Goal: Task Accomplishment & Management: Manage account settings

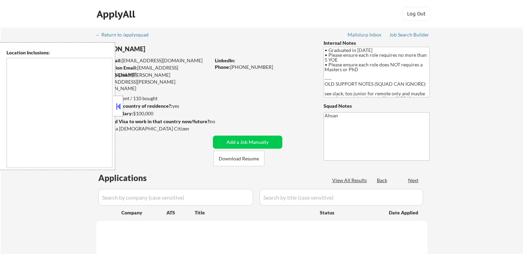
type textarea "[GEOGRAPHIC_DATA], [GEOGRAPHIC_DATA] [GEOGRAPHIC_DATA], [GEOGRAPHIC_DATA] [GEOG…"
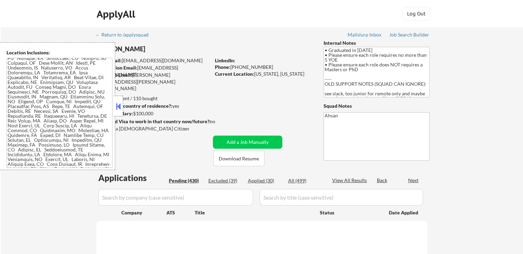
scroll to position [34, 0]
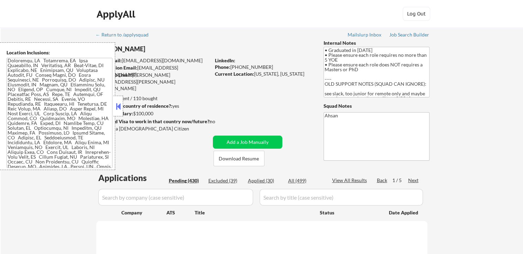
click at [119, 108] on button at bounding box center [119, 106] width 8 height 10
click at [118, 110] on button at bounding box center [119, 106] width 8 height 10
select select ""pending""
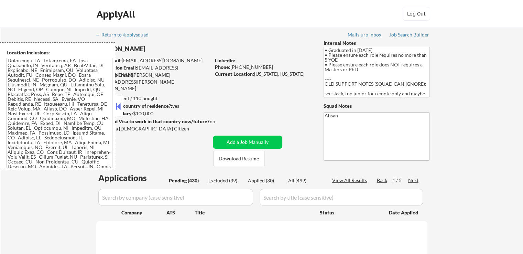
select select ""pending""
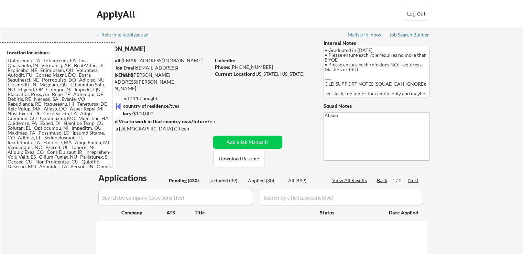
select select ""pending""
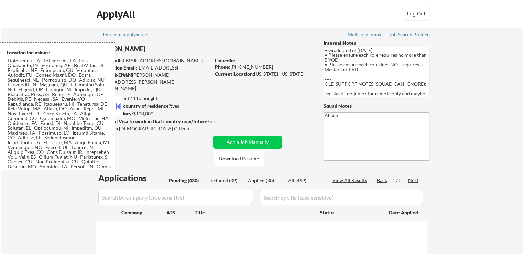
select select ""pending""
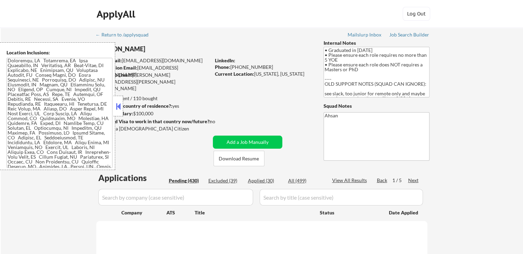
select select ""pending""
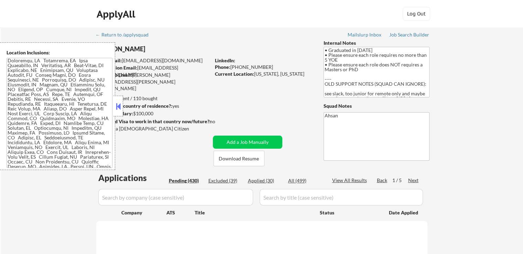
select select ""pending""
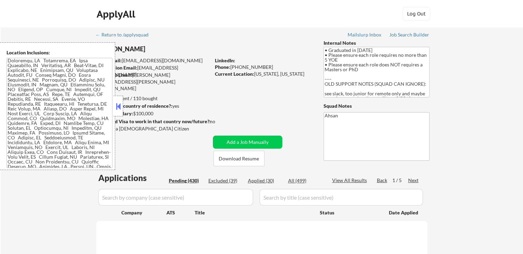
select select ""pending""
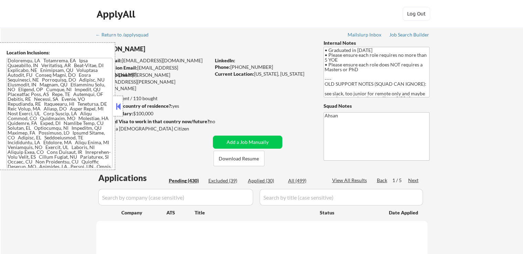
select select ""pending""
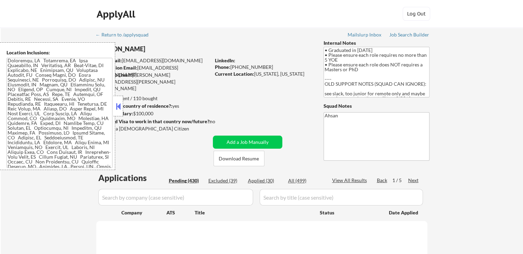
select select ""pending""
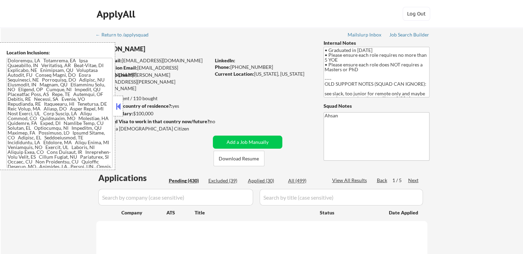
select select ""pending""
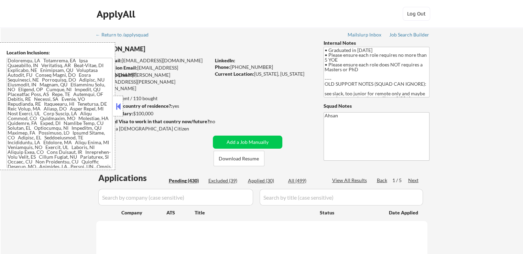
select select ""pending""
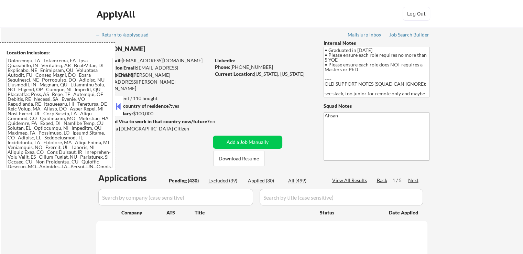
select select ""pending""
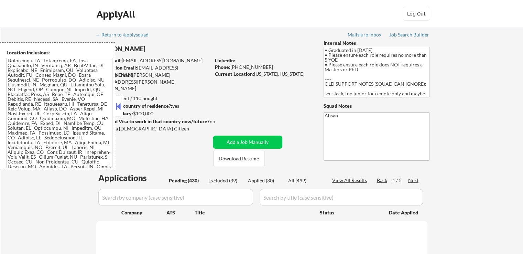
select select ""pending""
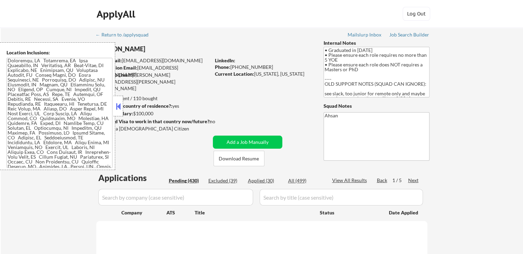
select select ""pending""
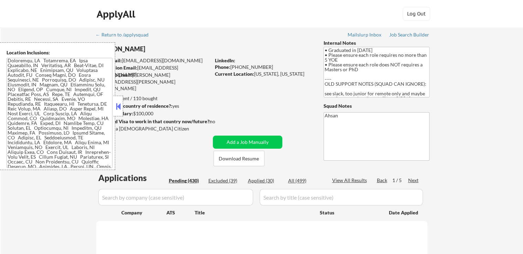
select select ""pending""
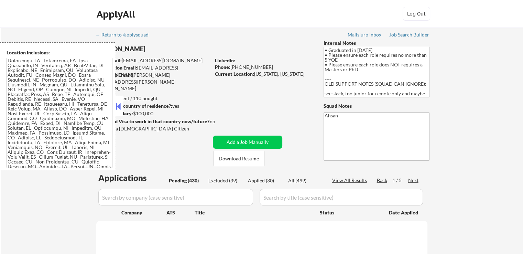
select select ""pending""
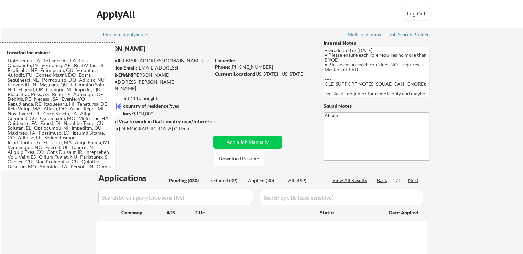
select select ""pending""
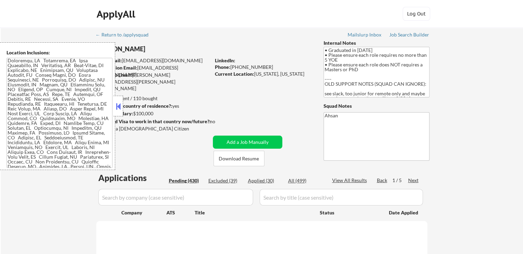
select select ""pending""
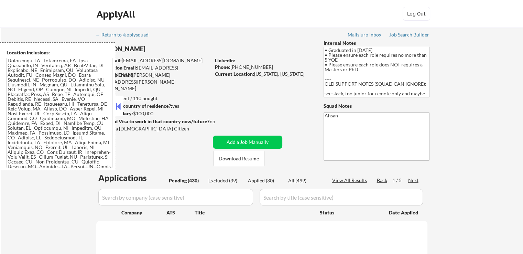
select select ""pending""
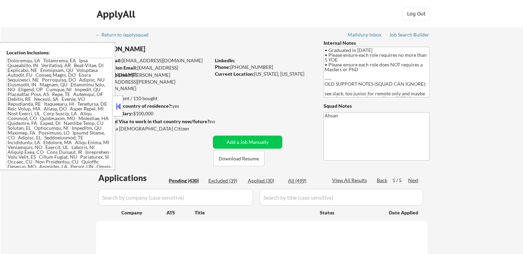
select select ""pending""
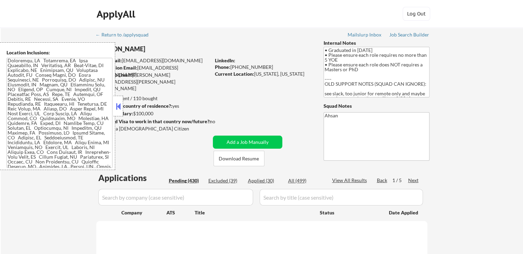
select select ""pending""
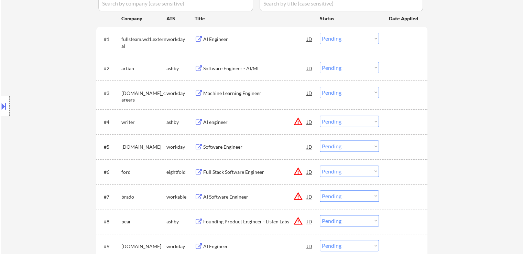
scroll to position [206, 0]
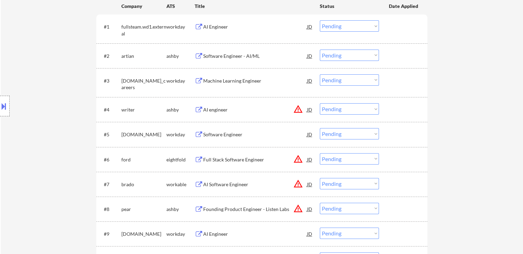
click at [226, 57] on div "Software Engineer - AI/ML" at bounding box center [255, 56] width 104 height 7
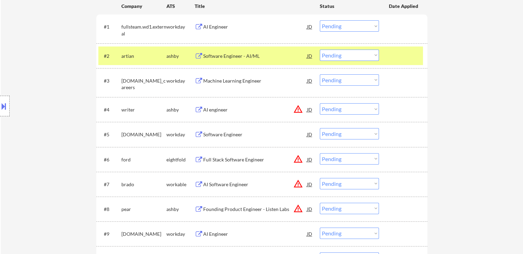
click at [5, 105] on button at bounding box center [4, 105] width 8 height 11
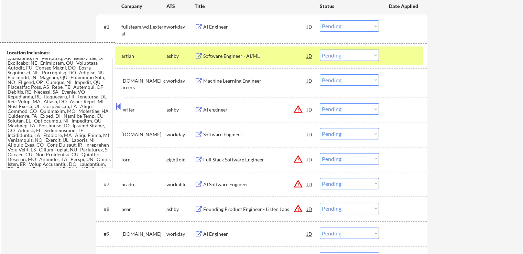
scroll to position [0, 0]
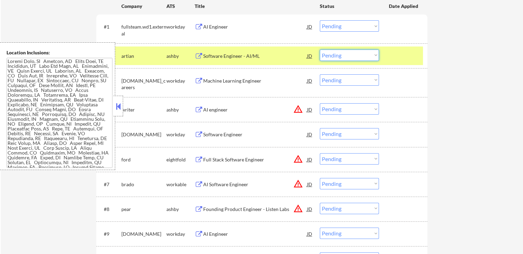
click at [353, 54] on select "Choose an option... Pending Applied Excluded (Questions) Excluded (Expired) Exc…" at bounding box center [349, 55] width 59 height 11
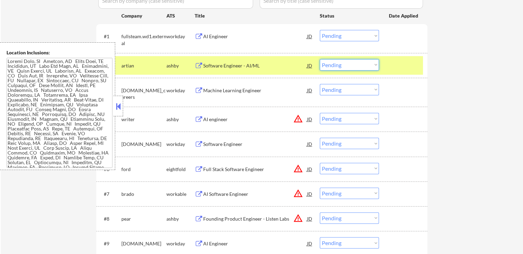
scroll to position [69, 0]
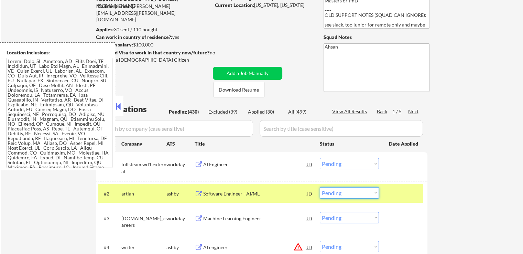
click at [229, 111] on div "Excluded (39)" at bounding box center [226, 111] width 34 height 7
click at [117, 108] on button at bounding box center [119, 106] width 8 height 10
select select ""excluded""
select select ""excluded__bad_match_""
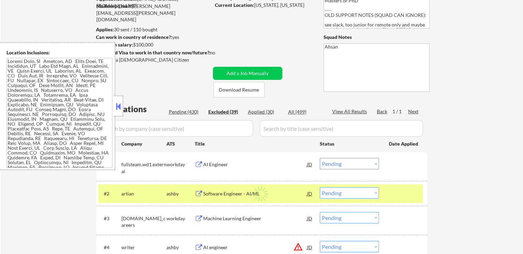
select select ""excluded__bad_match_""
select select ""excluded__location_""
select select ""excluded__bad_match_""
select select ""excluded__expired_""
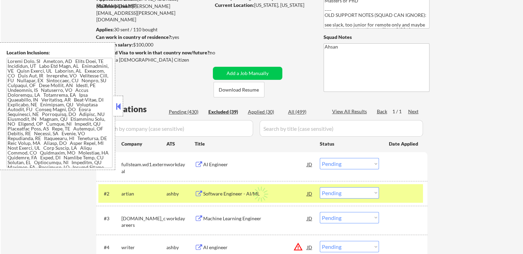
select select ""excluded__expired_""
select select ""excluded""
select select ""excluded__bad_match_""
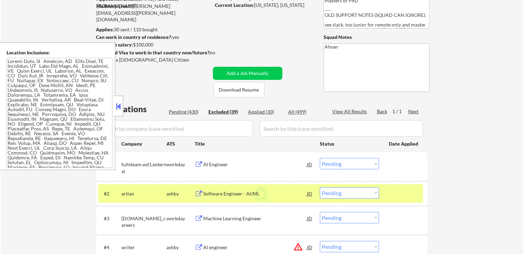
select select ""excluded__bad_match_""
select select ""excluded__expired_""
select select ""excluded""
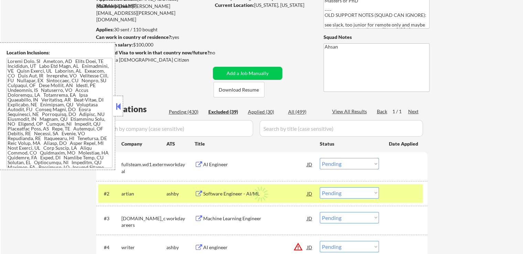
select select ""excluded""
select select ""excluded__bad_match_""
select select ""excluded""
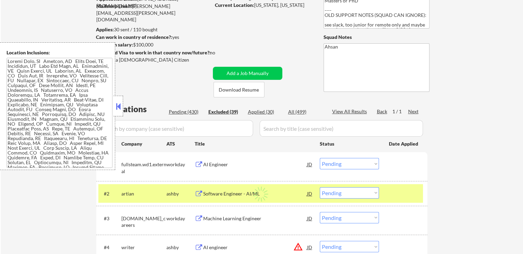
select select ""excluded__bad_match_""
select select ""excluded""
select select ""excluded__bad_match_""
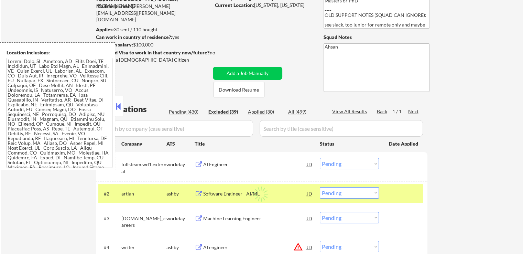
select select ""excluded__bad_match_""
select select ""excluded""
select select ""excluded__expired_""
select select ""excluded""
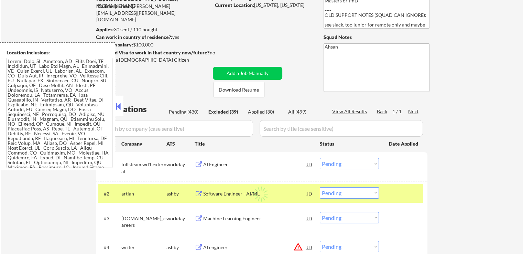
select select ""excluded""
select select ""excluded__bad_match_""
select select ""excluded__expired_""
select select ""excluded__bad_match_""
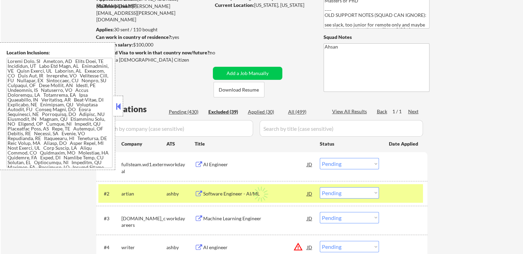
select select ""excluded__bad_match_""
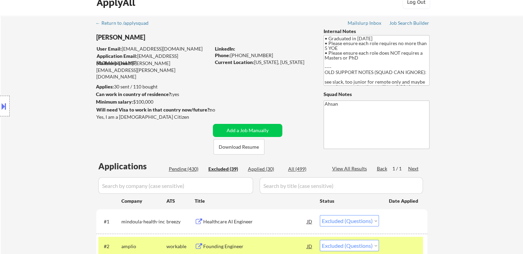
scroll to position [0, 0]
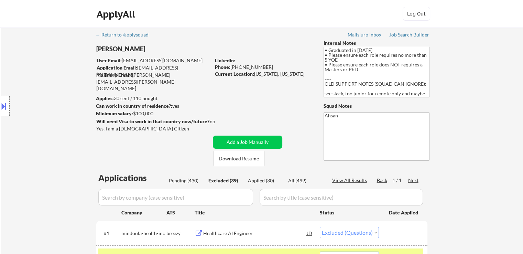
click at [346, 77] on textarea "• Graduated in [DATE] • Please ensure each role requires no more than 5 YOE • P…" at bounding box center [377, 72] width 106 height 51
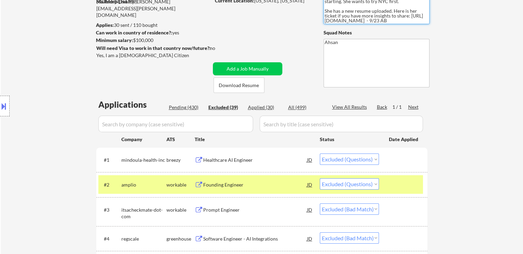
scroll to position [103, 0]
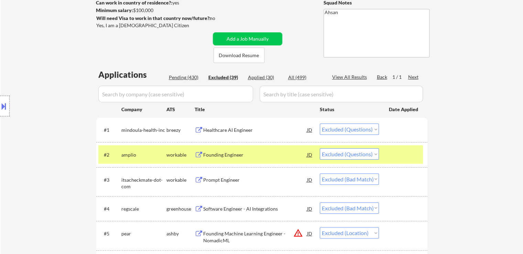
click at [184, 76] on div "Pending (430)" at bounding box center [186, 77] width 34 height 7
select select ""pending""
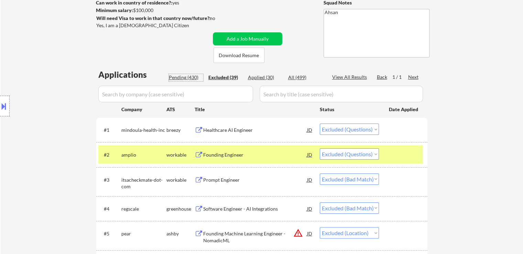
select select ""pending""
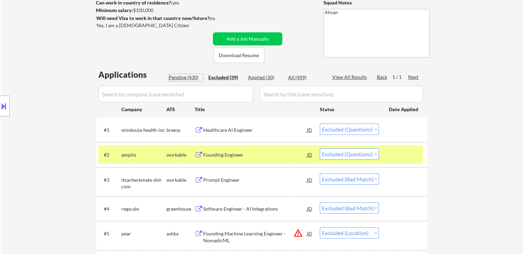
select select ""pending""
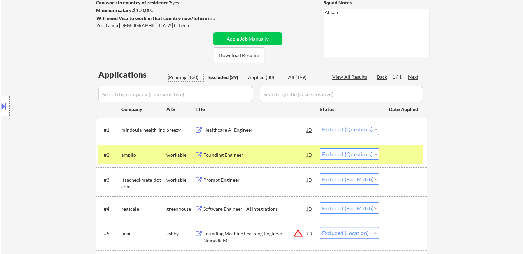
select select ""pending""
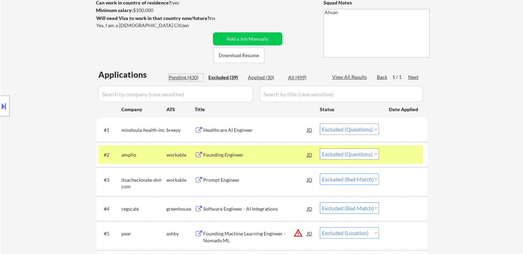
select select ""pending""
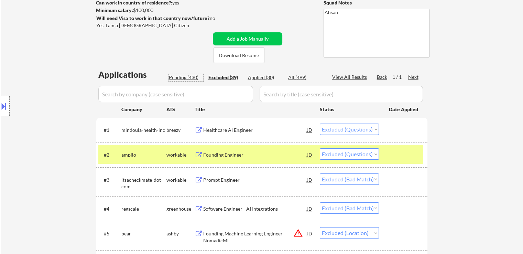
select select ""pending""
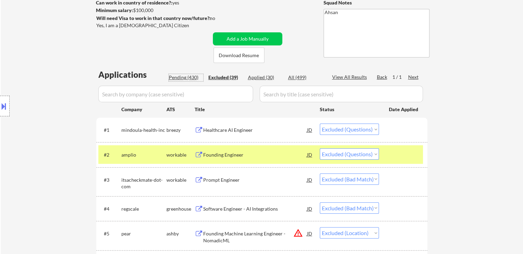
select select ""pending""
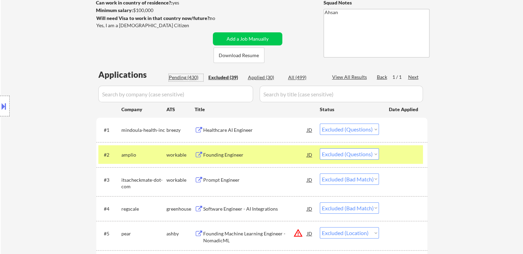
select select ""pending""
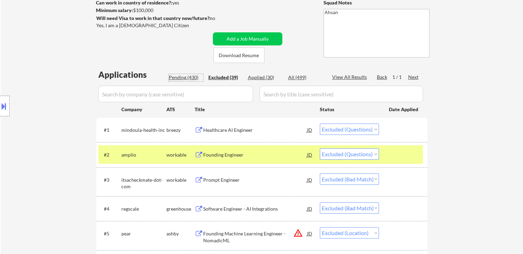
select select ""pending""
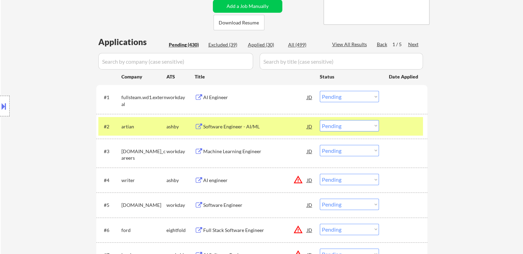
scroll to position [138, 0]
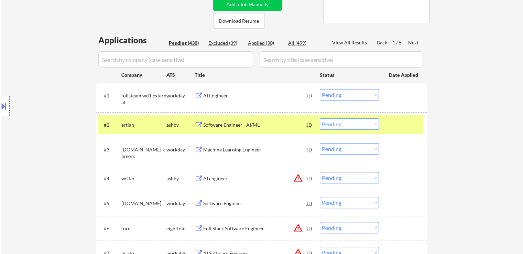
click at [341, 124] on select "Choose an option... Pending Applied Excluded (Questions) Excluded (Expired) Exc…" at bounding box center [349, 123] width 59 height 11
click at [320, 118] on select "Choose an option... Pending Applied Excluded (Questions) Excluded (Expired) Exc…" at bounding box center [349, 123] width 59 height 11
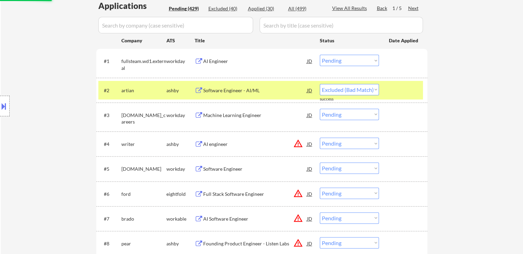
select select ""pending""
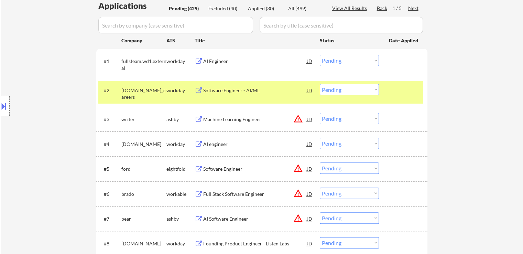
click at [299, 120] on button "warning_amber" at bounding box center [299, 119] width 10 height 10
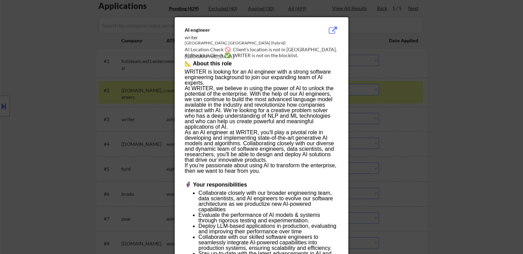
click at [404, 101] on div at bounding box center [261, 127] width 523 height 254
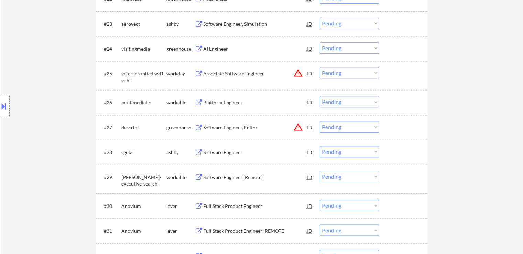
scroll to position [757, 0]
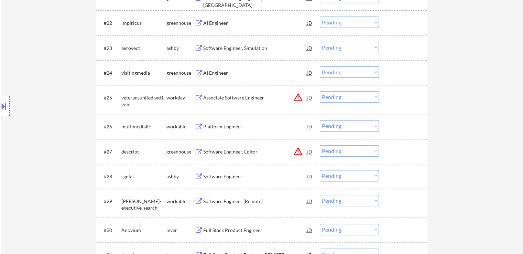
click at [230, 50] on div "Software Engineer, Simulation" at bounding box center [255, 48] width 104 height 7
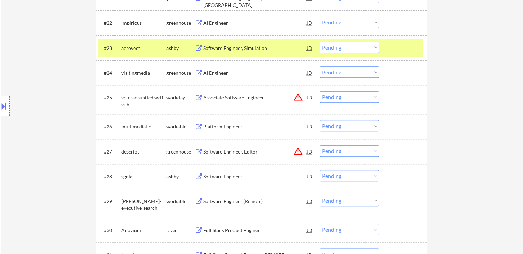
click at [219, 72] on div "AI Engineer" at bounding box center [255, 73] width 104 height 7
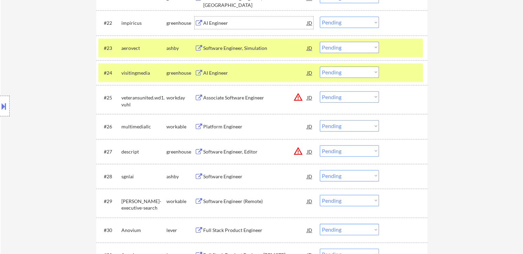
click at [211, 25] on div "AI Engineer" at bounding box center [255, 23] width 104 height 7
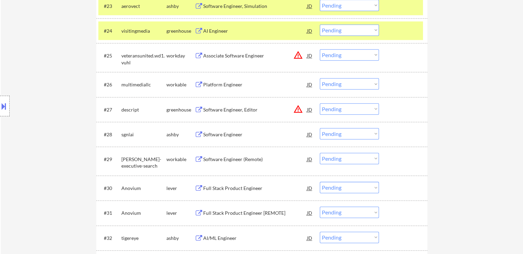
scroll to position [826, 0]
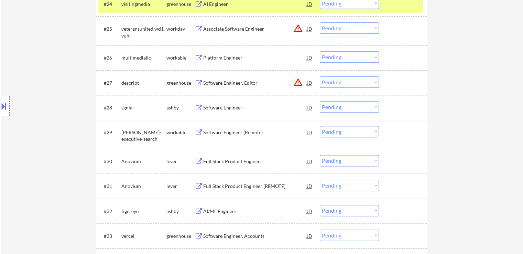
click at [216, 106] on div "Software Engineer" at bounding box center [255, 107] width 104 height 7
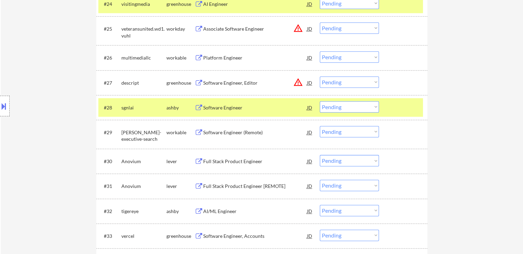
click at [217, 132] on div "Software Engineer (Remote)" at bounding box center [255, 132] width 104 height 7
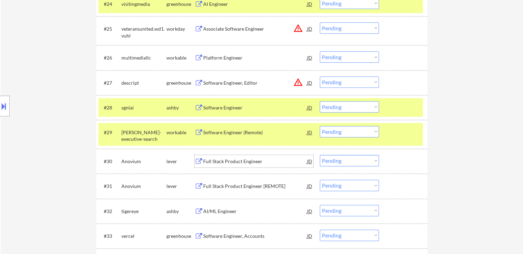
click at [224, 155] on div "Full Stack Product Engineer" at bounding box center [255, 161] width 104 height 12
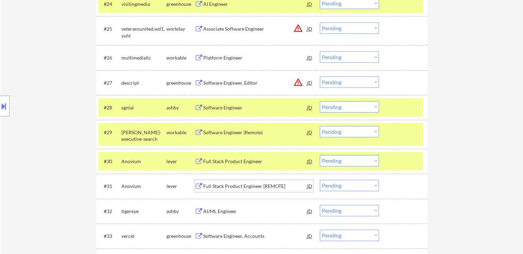
click at [216, 181] on div "Full Stack Product Engineer [REMOTE]" at bounding box center [255, 186] width 104 height 12
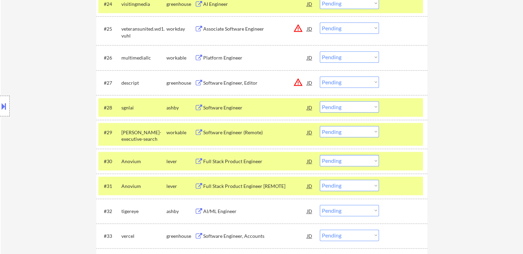
click at [219, 209] on div "AI/ML Engineer" at bounding box center [255, 211] width 104 height 7
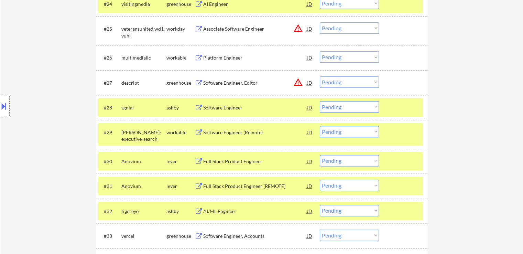
drag, startPoint x: 216, startPoint y: 234, endPoint x: 216, endPoint y: 228, distance: 6.5
click at [216, 234] on div "Software Engineer, Accounts" at bounding box center [255, 236] width 104 height 7
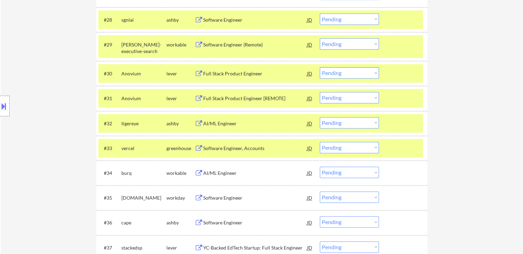
scroll to position [929, 0]
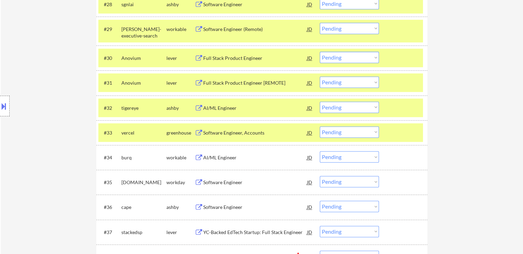
click at [212, 157] on div "AI/ML Engineer" at bounding box center [255, 157] width 104 height 7
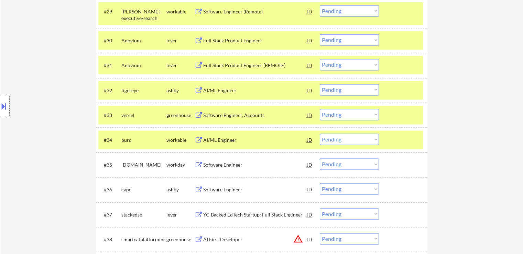
scroll to position [964, 0]
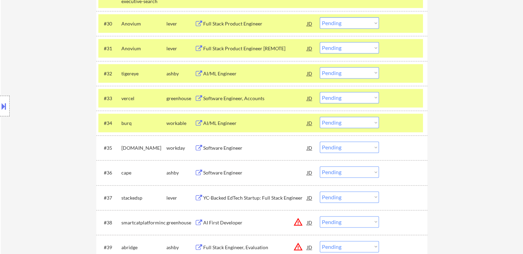
click at [216, 170] on div "Software Engineer" at bounding box center [255, 172] width 104 height 7
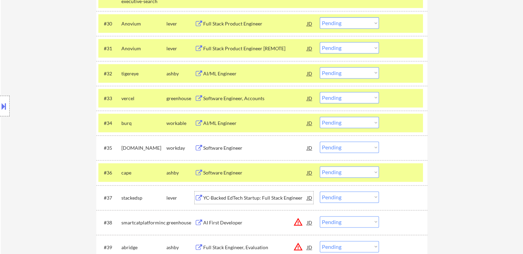
click at [219, 194] on div "YC-Backed EdTech Startup: Full Stack Engineer" at bounding box center [255, 197] width 104 height 12
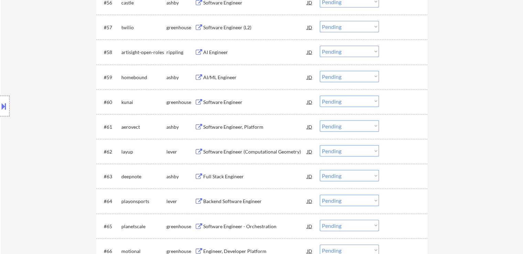
scroll to position [678, 0]
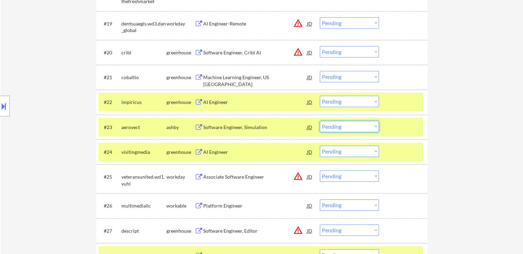
drag, startPoint x: 348, startPoint y: 126, endPoint x: 341, endPoint y: 130, distance: 7.6
click at [348, 126] on select "Choose an option... Pending Applied Excluded (Questions) Excluded (Expired) Exc…" at bounding box center [349, 126] width 59 height 11
click at [320, 121] on select "Choose an option... Pending Applied Excluded (Questions) Excluded (Expired) Exc…" at bounding box center [349, 126] width 59 height 11
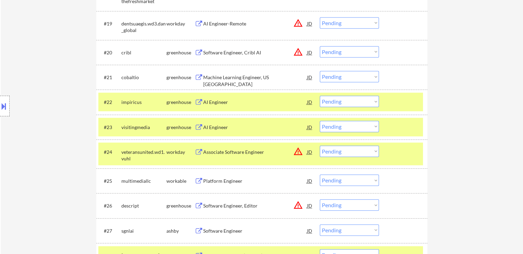
drag, startPoint x: 336, startPoint y: 123, endPoint x: 336, endPoint y: 128, distance: 4.5
click at [336, 123] on select "Choose an option... Pending Applied Excluded (Questions) Excluded (Expired) Exc…" at bounding box center [349, 126] width 59 height 11
select select ""excluded__expired_""
click at [320, 121] on select "Choose an option... Pending Applied Excluded (Questions) Excluded (Expired) Exc…" at bounding box center [349, 126] width 59 height 11
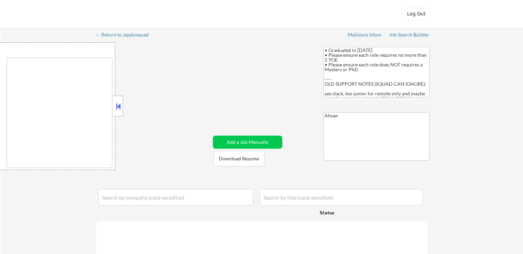
type textarea "Jersey City, NJ Hoboken, NJ Union City, NJ Weehawken, NJ West New York, NJ Gutt…"
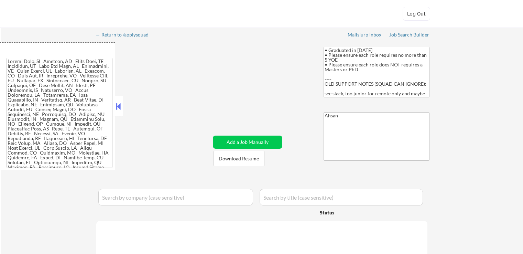
select select ""applied""
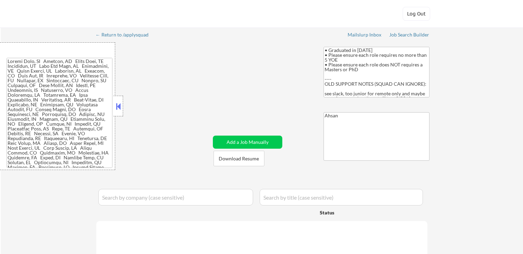
select select ""applied""
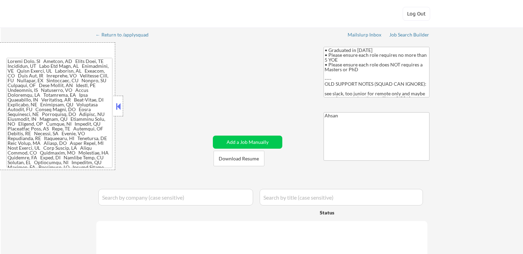
select select ""applied""
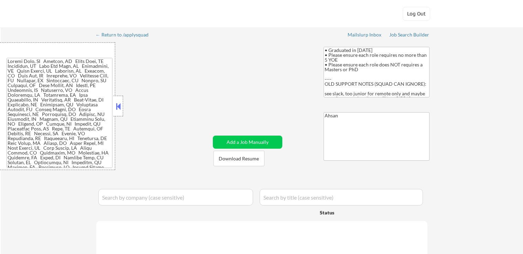
select select ""applied""
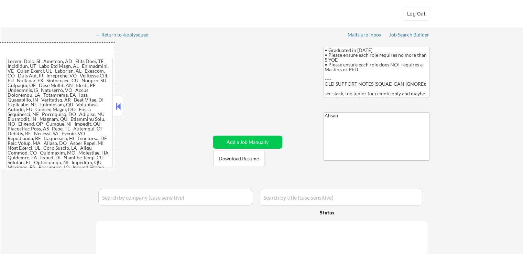
select select ""applied""
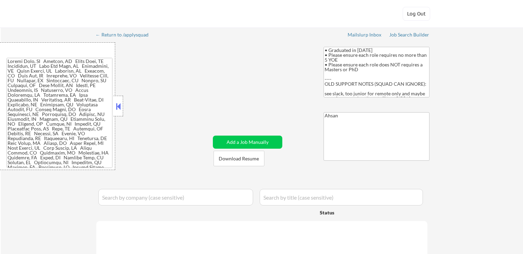
select select ""applied""
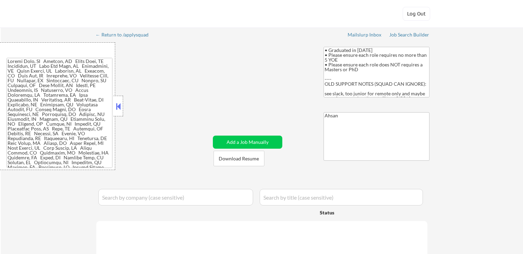
select select ""excluded""
select select ""excluded__bad_match_""
select select ""pending""
select select ""excluded__bad_match_""
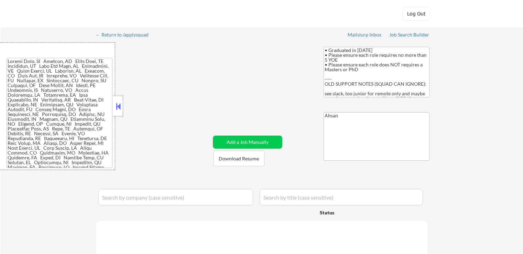
select select ""excluded__location_""
select select ""excluded__bad_match_""
select select ""excluded__expired_""
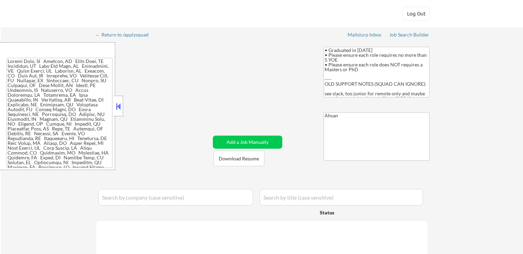
select select ""excluded""
select select ""excluded__bad_match_""
select select ""excluded""
select select ""excluded__bad_match_""
select select ""pending""
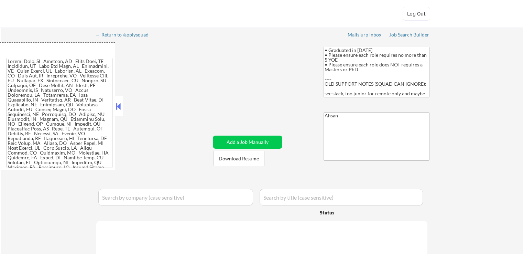
select select ""excluded__bad_match_""
select select ""excluded__expired_""
select select ""pending""
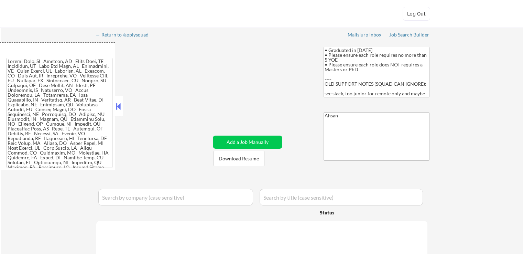
select select ""excluded""
select select ""pending""
select select ""excluded""
select select ""pending""
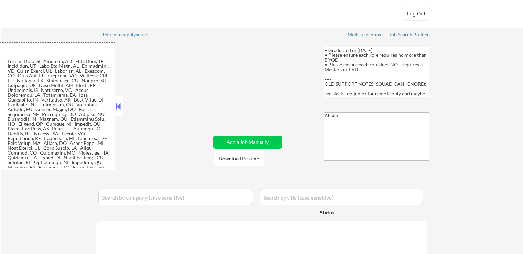
select select ""excluded""
select select ""pending""
select select ""excluded""
select select ""pending""
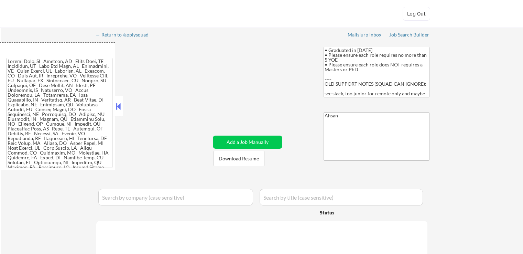
select select ""excluded__bad_match_""
select select ""excluded""
select select ""excluded__bad_match_""
select select ""excluded""
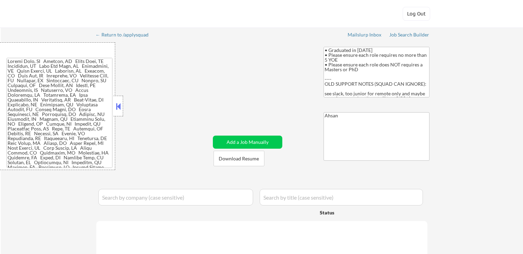
select select ""pending""
select select ""excluded__bad_match_""
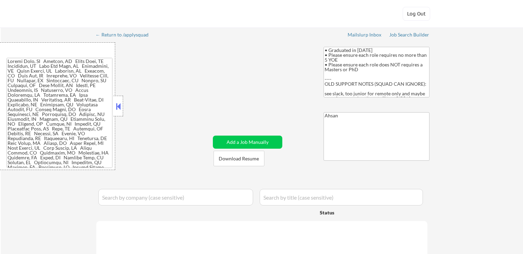
select select ""excluded__bad_match_""
select select ""pending""
select select ""excluded""
select select ""pending""
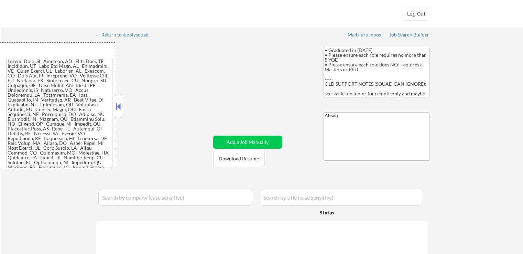
select select ""pending""
select select ""excluded""
select select ""excluded__expired_""
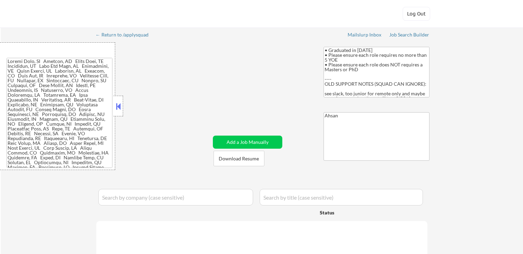
select select ""excluded""
select select ""excluded__bad_match_""
select select ""pending""
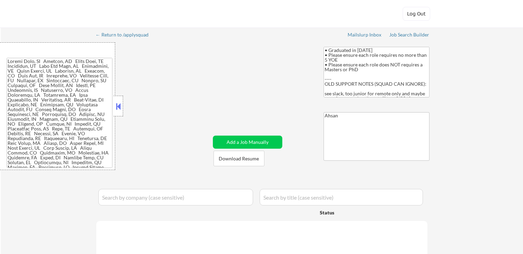
select select ""pending""
select select ""excluded__expired_""
select select ""pending""
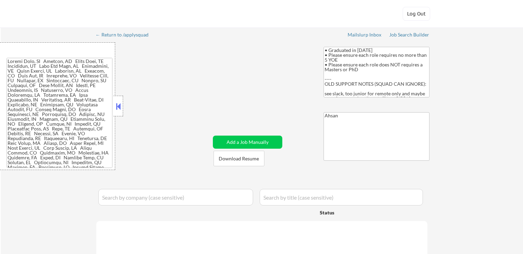
select select ""excluded__location_""
select select ""pending""
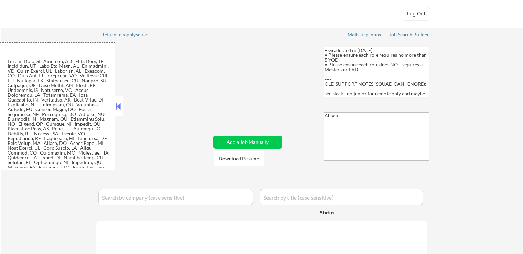
select select ""pending""
select select ""excluded__bad_match_""
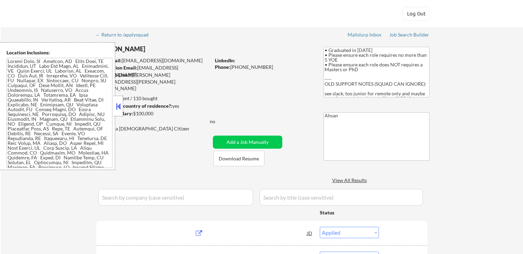
select select ""pending""
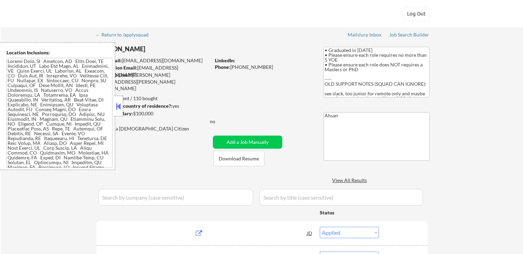
select select ""pending""
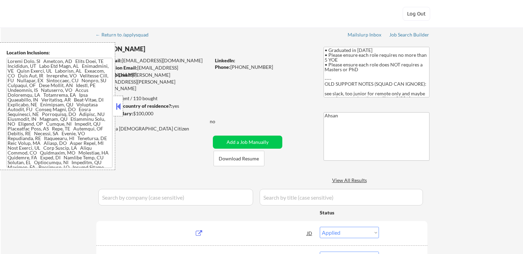
select select ""pending""
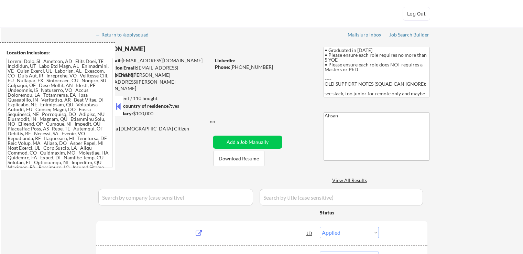
select select ""pending""
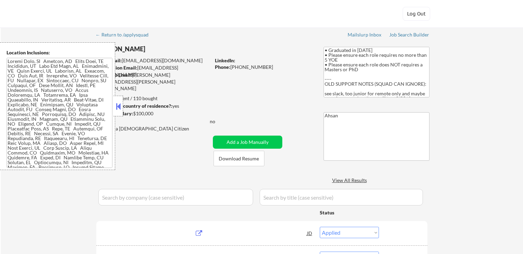
select select ""pending""
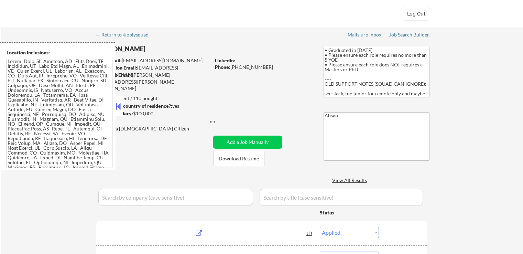
select select ""pending""
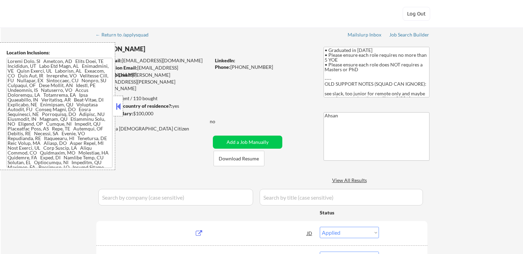
select select ""pending""
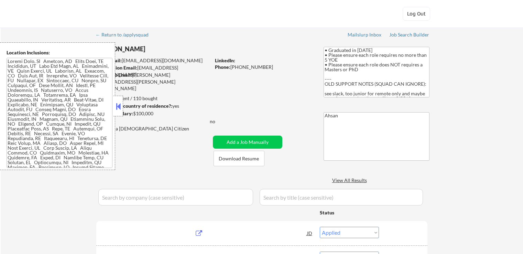
select select ""pending""
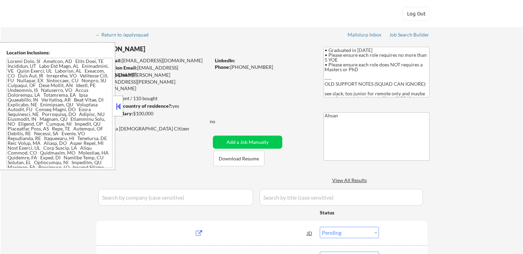
select select ""pending""
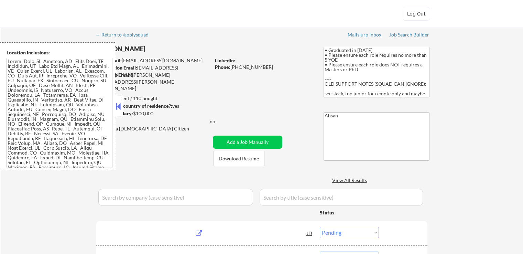
select select ""pending""
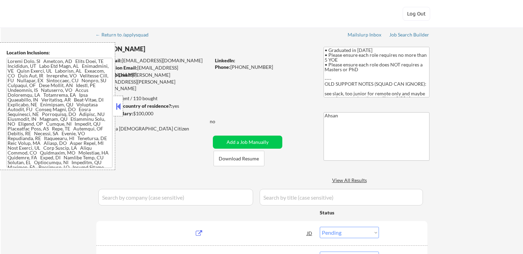
select select ""pending""
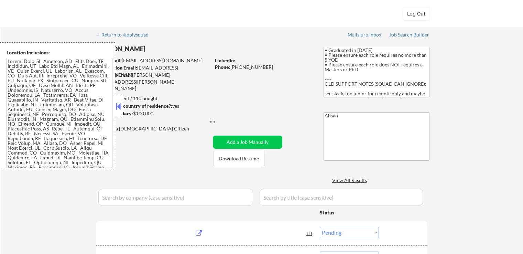
select select ""pending""
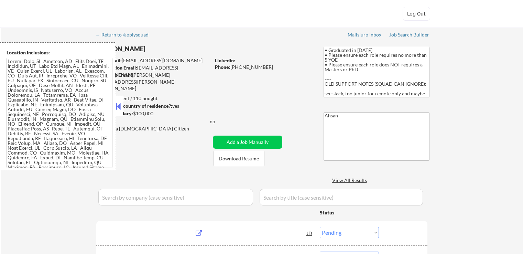
select select ""pending""
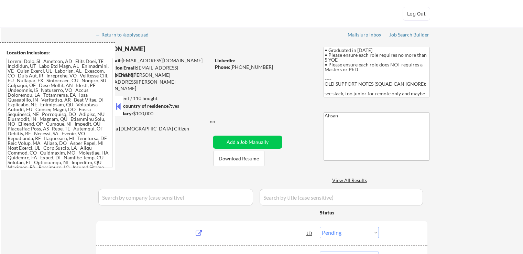
select select ""pending""
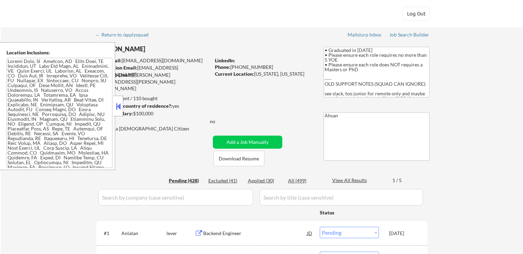
scroll to position [678, 0]
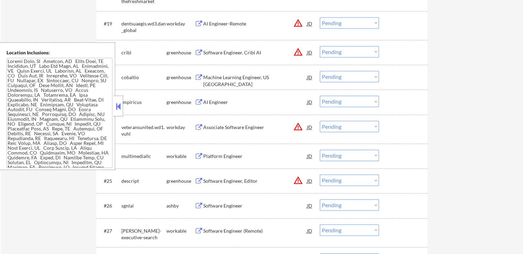
click at [117, 106] on button at bounding box center [119, 106] width 8 height 10
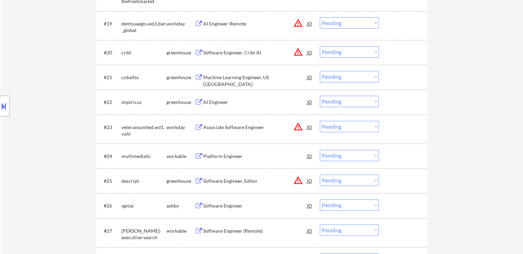
click at [333, 105] on select "Choose an option... Pending Applied Excluded (Questions) Excluded (Expired) Exc…" at bounding box center [349, 101] width 59 height 11
click at [320, 96] on select "Choose an option... Pending Applied Excluded (Questions) Excluded (Expired) Exc…" at bounding box center [349, 101] width 59 height 11
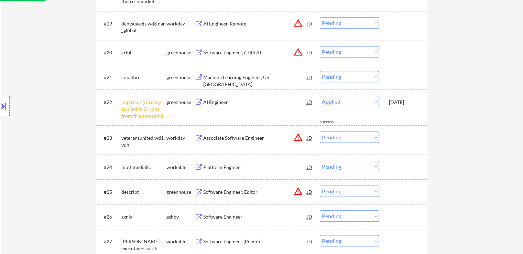
select select ""pending""
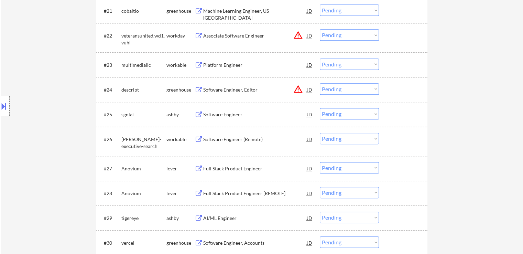
scroll to position [781, 0]
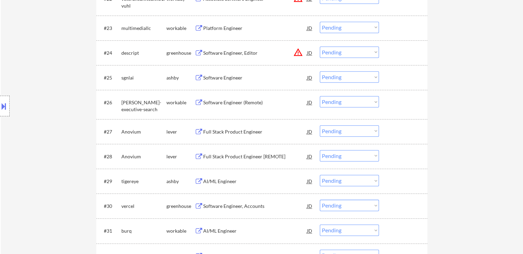
drag, startPoint x: 342, startPoint y: 74, endPoint x: 340, endPoint y: 81, distance: 7.3
click at [342, 74] on select "Choose an option... Pending Applied Excluded (Questions) Excluded (Expired) Exc…" at bounding box center [349, 76] width 59 height 11
click at [320, 71] on select "Choose an option... Pending Applied Excluded (Questions) Excluded (Expired) Exc…" at bounding box center [349, 76] width 59 height 11
select select ""pending""
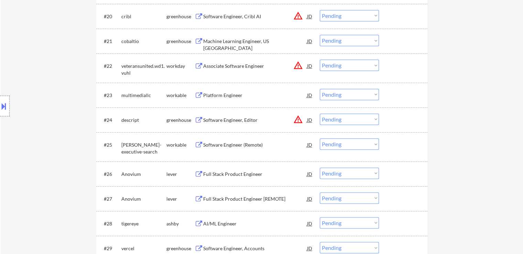
scroll to position [747, 0]
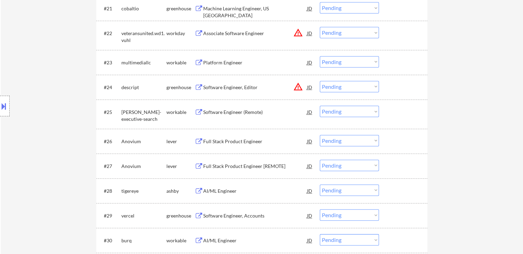
drag, startPoint x: 354, startPoint y: 138, endPoint x: 351, endPoint y: 145, distance: 7.1
click at [354, 138] on select "Choose an option... Pending Applied Excluded (Questions) Excluded (Expired) Exc…" at bounding box center [349, 140] width 59 height 11
click at [320, 135] on select "Choose an option... Pending Applied Excluded (Questions) Excluded (Expired) Exc…" at bounding box center [349, 140] width 59 height 11
select select ""pending""
click at [336, 113] on select "Choose an option... Pending Applied Excluded (Questions) Excluded (Expired) Exc…" at bounding box center [349, 111] width 59 height 11
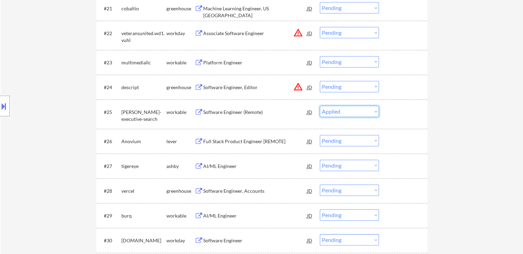
click at [320, 106] on select "Choose an option... Pending Applied Excluded (Questions) Excluded (Expired) Exc…" at bounding box center [349, 111] width 59 height 11
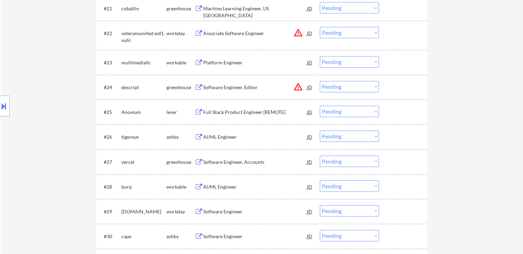
drag, startPoint x: 334, startPoint y: 110, endPoint x: 334, endPoint y: 116, distance: 6.5
click at [334, 110] on select "Choose an option... Pending Applied Excluded (Questions) Excluded (Expired) Exc…" at bounding box center [349, 111] width 59 height 11
click at [320, 106] on select "Choose an option... Pending Applied Excluded (Questions) Excluded (Expired) Exc…" at bounding box center [349, 111] width 59 height 11
select select ""pending""
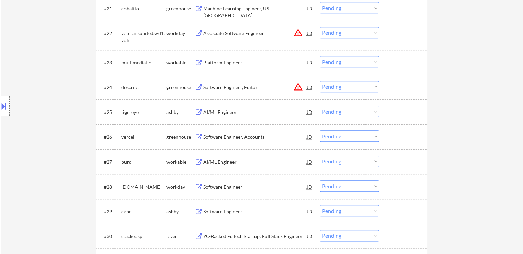
drag, startPoint x: 338, startPoint y: 134, endPoint x: 338, endPoint y: 140, distance: 5.9
click at [338, 134] on select "Choose an option... Pending Applied Excluded (Questions) Excluded (Expired) Exc…" at bounding box center [349, 135] width 59 height 11
click at [320, 130] on select "Choose an option... Pending Applied Excluded (Questions) Excluded (Expired) Exc…" at bounding box center [349, 135] width 59 height 11
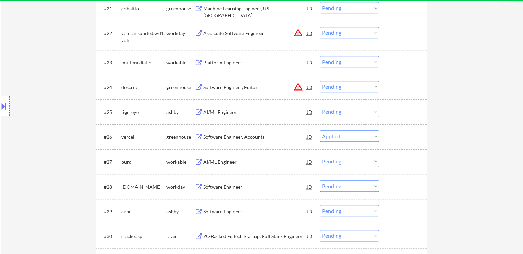
select select ""pending""
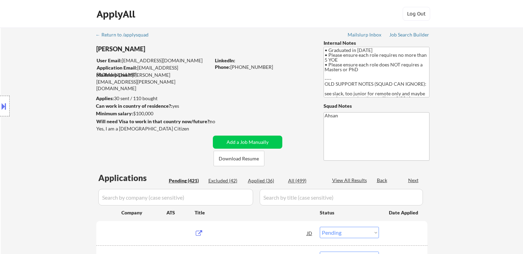
select select ""pending""
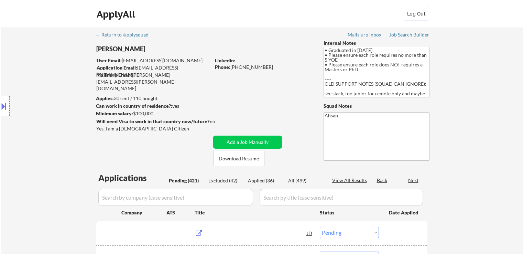
select select ""pending""
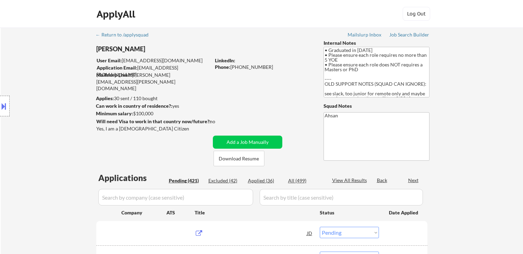
select select ""pending""
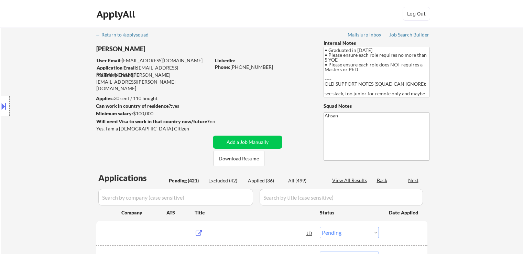
select select ""pending""
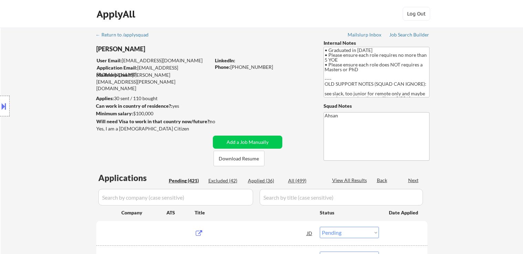
select select ""pending""
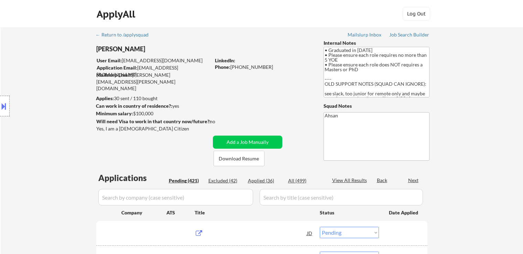
select select ""pending""
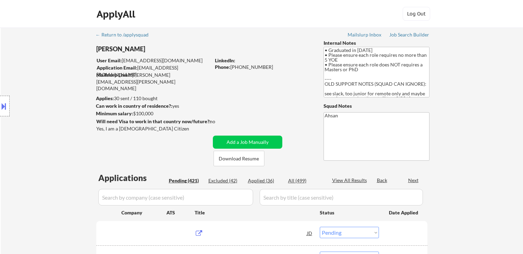
select select ""pending""
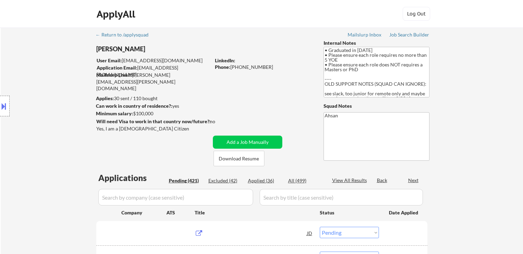
select select ""pending""
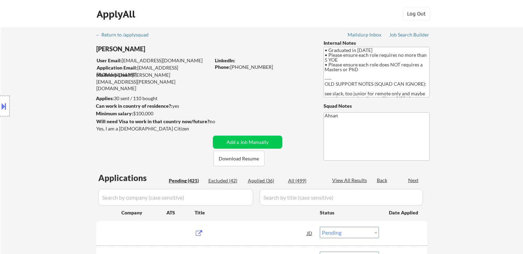
select select ""pending""
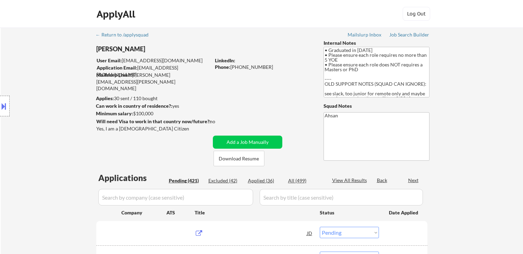
select select ""pending""
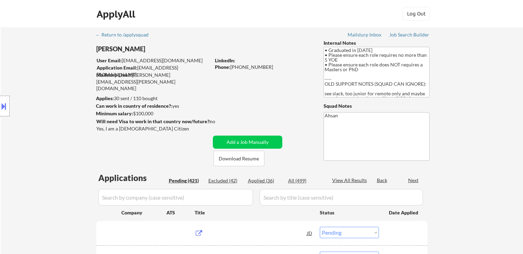
select select ""pending""
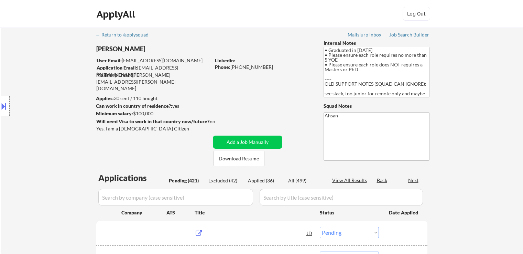
select select ""pending""
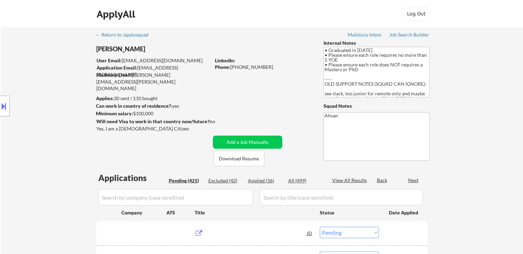
select select ""pending""
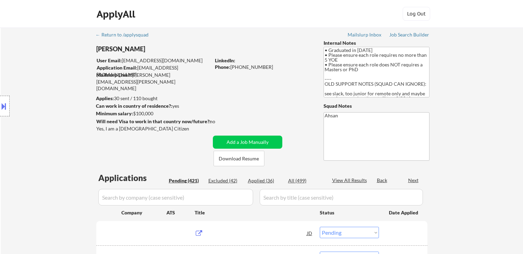
select select ""pending""
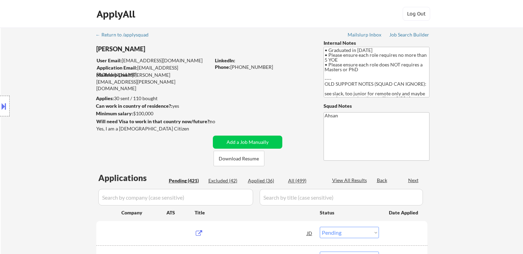
select select ""pending""
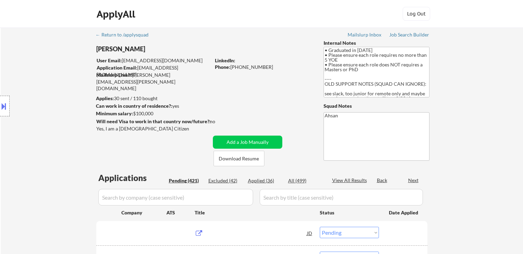
select select ""pending""
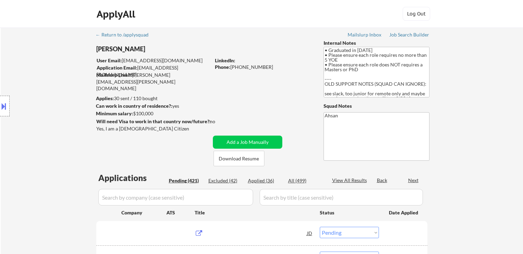
select select ""pending""
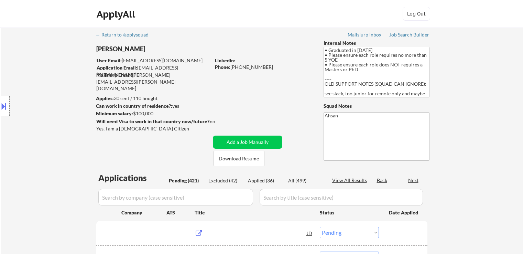
select select ""pending""
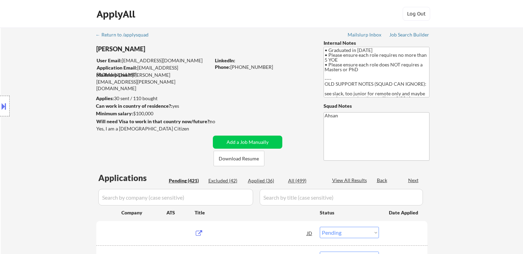
select select ""pending""
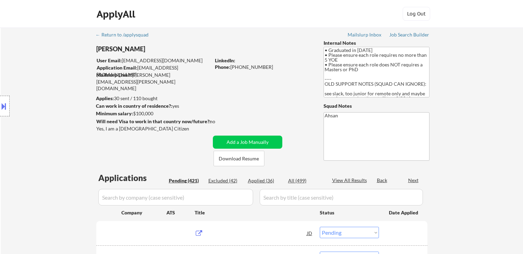
select select ""pending""
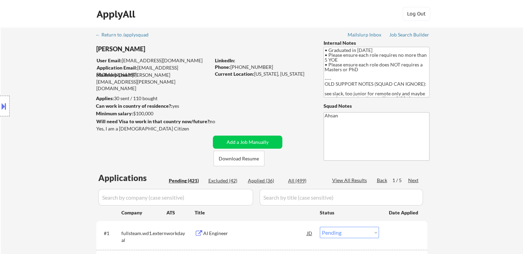
click at [38, 125] on div "Location Inclusions:" at bounding box center [61, 106] width 123 height 128
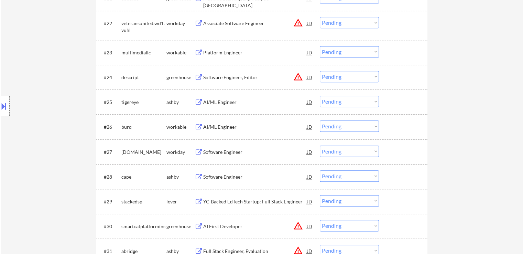
drag, startPoint x: 352, startPoint y: 126, endPoint x: 349, endPoint y: 130, distance: 5.2
click at [352, 126] on select "Choose an option... Pending Applied Excluded (Questions) Excluded (Expired) Exc…" at bounding box center [349, 125] width 59 height 11
click at [320, 120] on select "Choose an option... Pending Applied Excluded (Questions) Excluded (Expired) Exc…" at bounding box center [349, 125] width 59 height 11
select select ""pending""
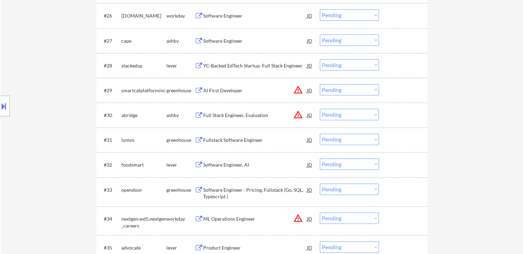
scroll to position [885, 0]
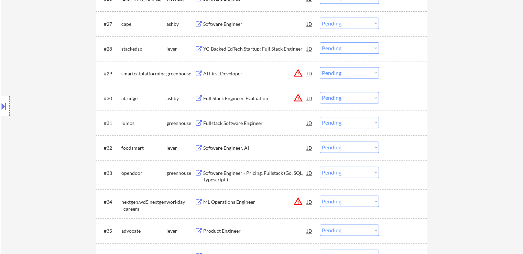
click at [330, 28] on select "Choose an option... Pending Applied Excluded (Questions) Excluded (Expired) Exc…" at bounding box center [349, 23] width 59 height 11
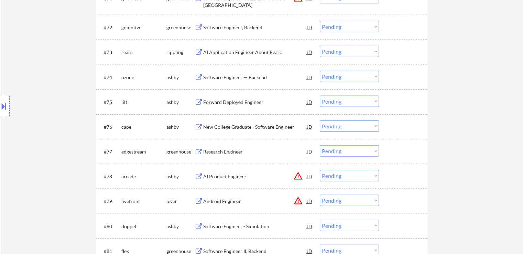
scroll to position [781, 0]
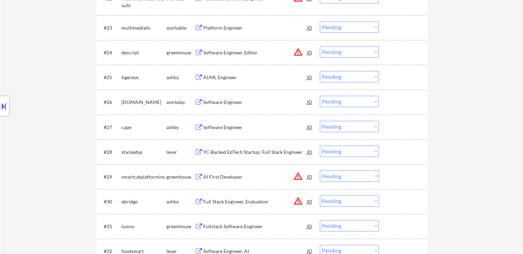
click at [350, 129] on select "Choose an option... Pending Applied Excluded (Questions) Excluded (Expired) Exc…" at bounding box center [349, 126] width 59 height 11
click at [320, 121] on select "Choose an option... Pending Applied Excluded (Questions) Excluded (Expired) Exc…" at bounding box center [349, 126] width 59 height 11
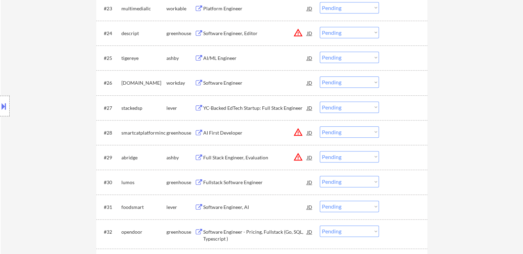
scroll to position [816, 0]
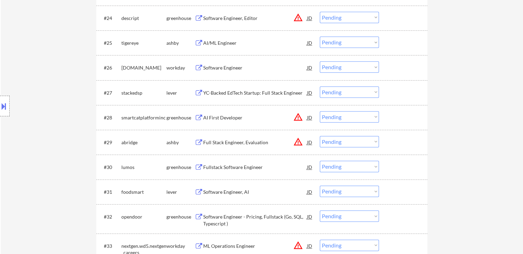
click at [337, 89] on select "Choose an option... Pending Applied Excluded (Questions) Excluded (Expired) Exc…" at bounding box center [349, 91] width 59 height 11
click at [320, 86] on select "Choose an option... Pending Applied Excluded (Questions) Excluded (Expired) Exc…" at bounding box center [349, 91] width 59 height 11
select select ""pending""
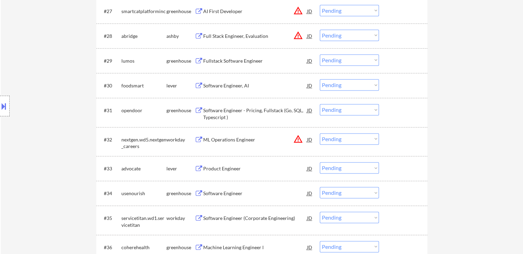
scroll to position [954, 0]
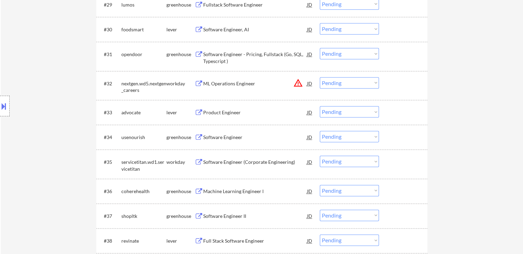
click at [227, 117] on div "Product Engineer" at bounding box center [255, 112] width 104 height 12
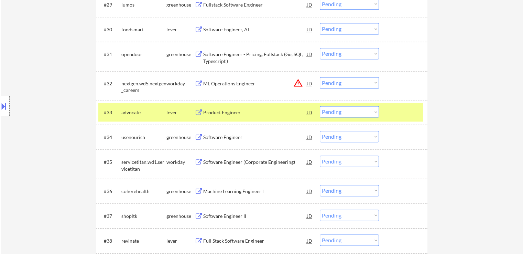
click at [227, 139] on div "Software Engineer" at bounding box center [255, 137] width 104 height 7
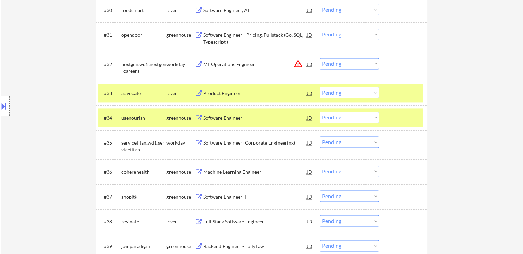
scroll to position [988, 0]
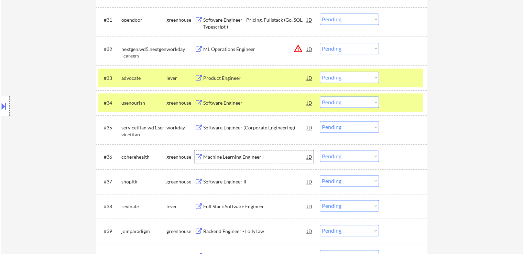
click at [224, 155] on div "Machine Learning Engineer l" at bounding box center [255, 156] width 104 height 7
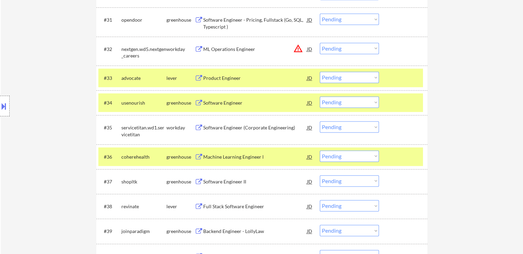
click at [218, 175] on div "Software Engineer II" at bounding box center [255, 181] width 104 height 12
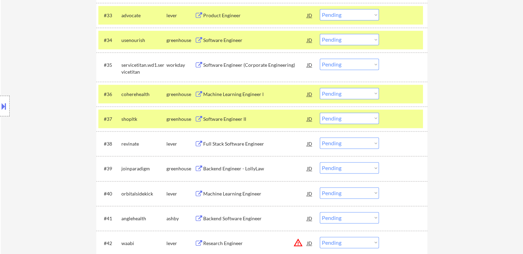
scroll to position [1057, 0]
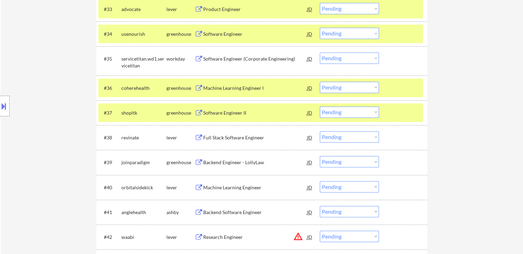
drag, startPoint x: 236, startPoint y: 131, endPoint x: 228, endPoint y: 164, distance: 33.5
click at [236, 134] on div "Full Stack Software Engineer" at bounding box center [255, 137] width 104 height 12
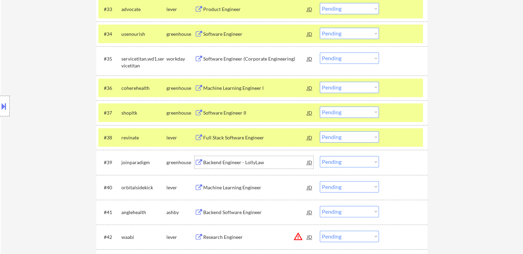
drag, startPoint x: 228, startPoint y: 164, endPoint x: 237, endPoint y: 149, distance: 17.4
click at [228, 164] on div "Backend Engineer - LollyLaw" at bounding box center [255, 162] width 104 height 7
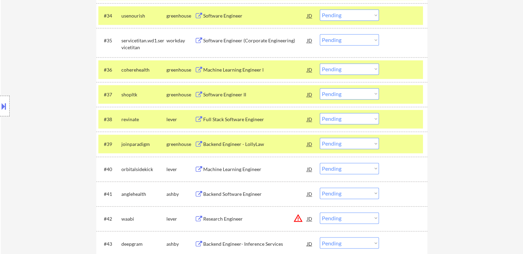
scroll to position [1091, 0]
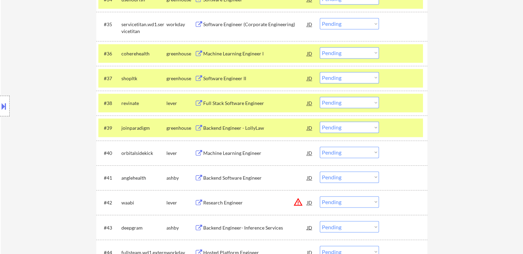
drag, startPoint x: 224, startPoint y: 154, endPoint x: 222, endPoint y: 172, distance: 17.6
click at [224, 154] on div "Machine Learning Engineer" at bounding box center [255, 153] width 104 height 7
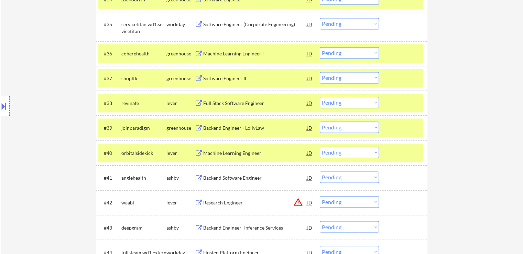
click at [220, 180] on div "Backend Software Engineer" at bounding box center [255, 177] width 104 height 7
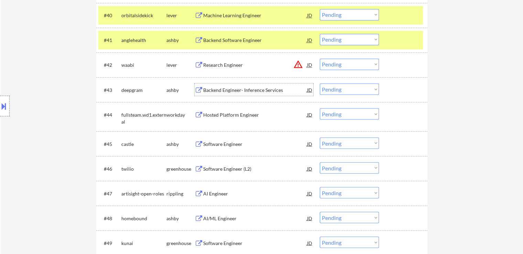
click at [230, 85] on div "Backend Engineer- Inference Services" at bounding box center [255, 89] width 104 height 12
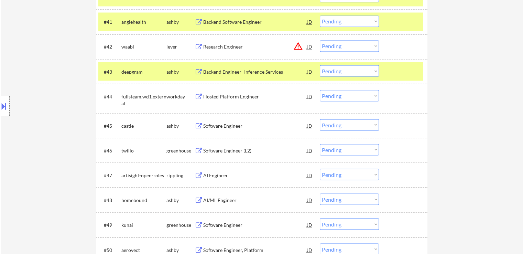
scroll to position [1263, 0]
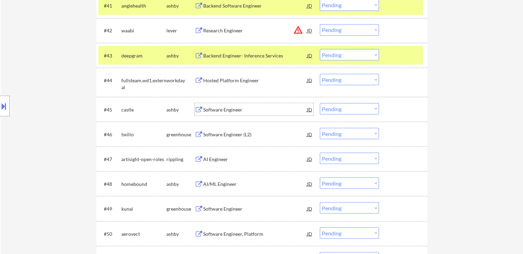
click at [221, 109] on div "Software Engineer" at bounding box center [255, 109] width 104 height 7
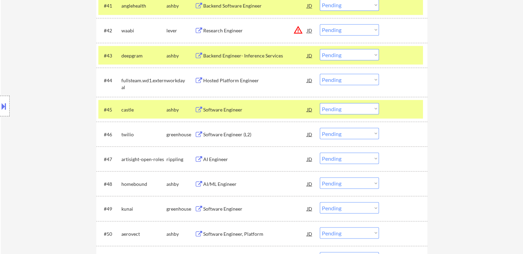
click at [214, 134] on div "Software Engineer (L2)" at bounding box center [255, 134] width 104 height 7
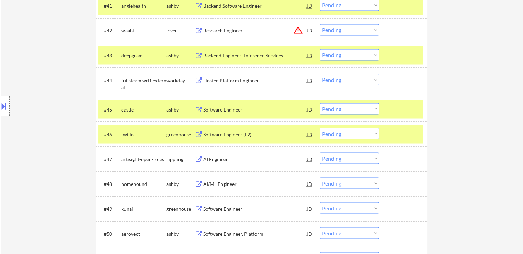
click at [210, 164] on div "AI Engineer" at bounding box center [255, 158] width 104 height 12
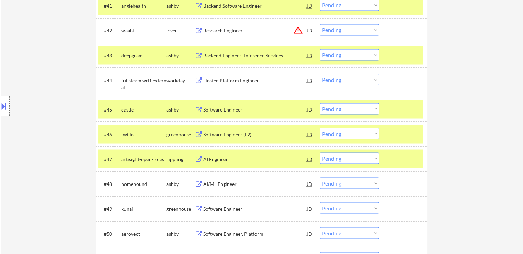
click at [210, 180] on div "AI/ML Engineer" at bounding box center [255, 183] width 104 height 12
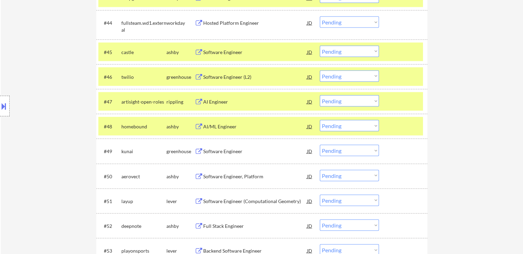
scroll to position [1332, 0]
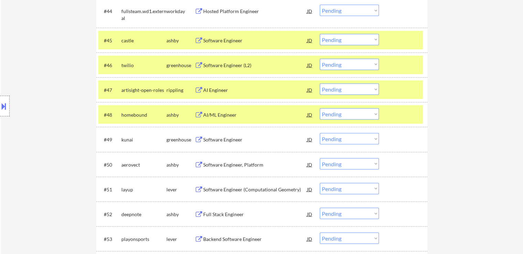
click at [211, 141] on div "Software Engineer" at bounding box center [255, 139] width 104 height 7
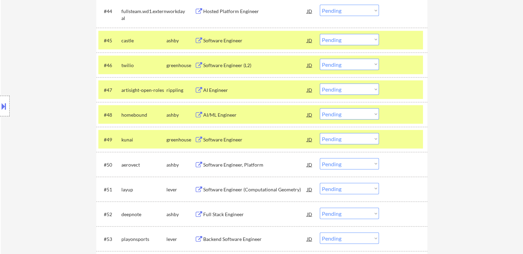
click at [213, 164] on div "Software Engineer, Platform" at bounding box center [255, 164] width 104 height 7
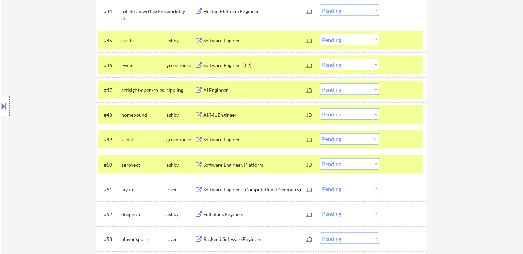
scroll to position [1018, 0]
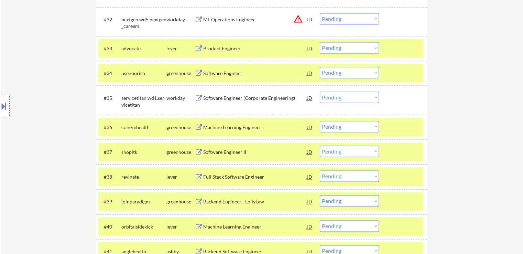
drag, startPoint x: 334, startPoint y: 125, endPoint x: 331, endPoint y: 130, distance: 5.9
click at [334, 125] on select "Choose an option... Pending Applied Excluded (Questions) Excluded (Expired) Exc…" at bounding box center [349, 126] width 59 height 11
click at [320, 121] on select "Choose an option... Pending Applied Excluded (Questions) Excluded (Expired) Exc…" at bounding box center [349, 126] width 59 height 11
select select ""pending""
click at [357, 73] on select "Choose an option... Pending Applied Excluded (Questions) Excluded (Expired) Exc…" at bounding box center [349, 72] width 59 height 11
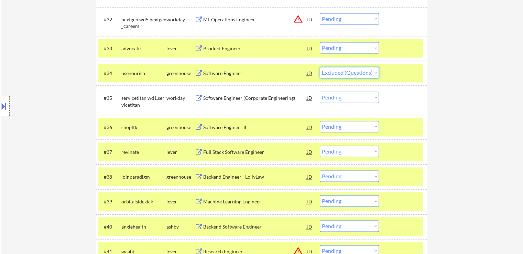
click at [320, 67] on select "Choose an option... Pending Applied Excluded (Questions) Excluded (Expired) Exc…" at bounding box center [349, 72] width 59 height 11
select select ""pending""
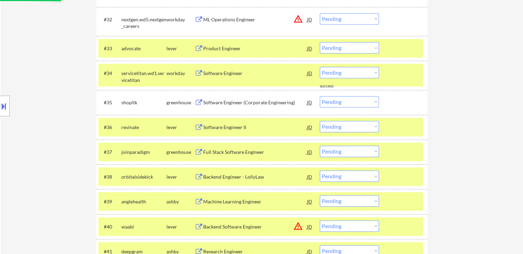
drag, startPoint x: 345, startPoint y: 46, endPoint x: 345, endPoint y: 51, distance: 4.8
click at [345, 46] on select "Choose an option... Pending Applied Excluded (Questions) Excluded (Expired) Exc…" at bounding box center [349, 47] width 59 height 11
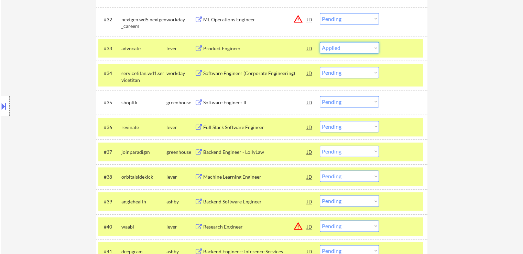
click at [320, 42] on select "Choose an option... Pending Applied Excluded (Questions) Excluded (Expired) Exc…" at bounding box center [349, 47] width 59 height 11
select select ""pending""
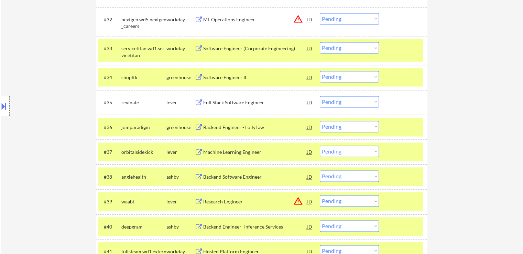
click at [349, 77] on select "Choose an option... Pending Applied Excluded (Questions) Excluded (Expired) Exc…" at bounding box center [349, 76] width 59 height 11
click at [320, 71] on select "Choose an option... Pending Applied Excluded (Questions) Excluded (Expired) Exc…" at bounding box center [349, 76] width 59 height 11
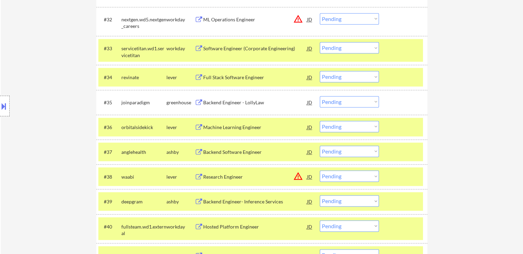
click at [341, 79] on select "Choose an option... Pending Applied Excluded (Questions) Excluded (Expired) Exc…" at bounding box center [349, 76] width 59 height 11
click at [320, 71] on select "Choose an option... Pending Applied Excluded (Questions) Excluded (Expired) Exc…" at bounding box center [349, 76] width 59 height 11
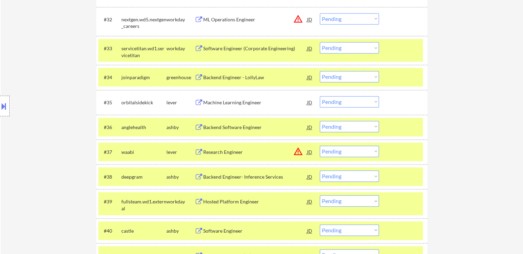
click at [349, 79] on select "Choose an option... Pending Applied Excluded (Questions) Excluded (Expired) Exc…" at bounding box center [349, 76] width 59 height 11
click at [320, 71] on select "Choose an option... Pending Applied Excluded (Questions) Excluded (Expired) Exc…" at bounding box center [349, 76] width 59 height 11
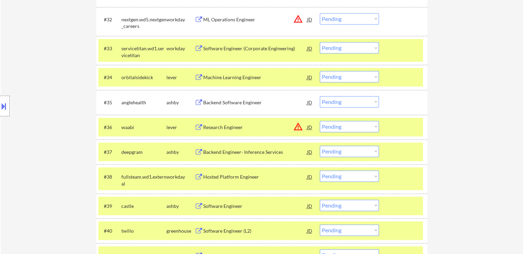
click at [363, 75] on select "Choose an option... Pending Applied Excluded (Questions) Excluded (Expired) Exc…" at bounding box center [349, 76] width 59 height 11
click at [320, 71] on select "Choose an option... Pending Applied Excluded (Questions) Excluded (Expired) Exc…" at bounding box center [349, 76] width 59 height 11
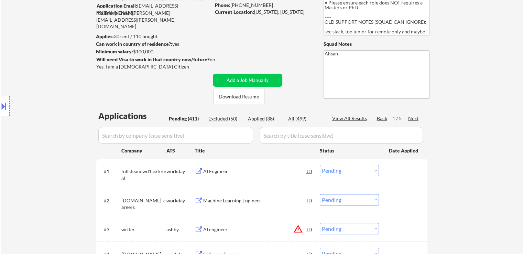
scroll to position [0, 0]
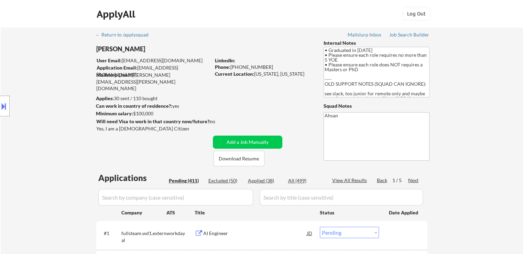
click at [130, 111] on div "Minimum salary: $100,000" at bounding box center [153, 113] width 115 height 7
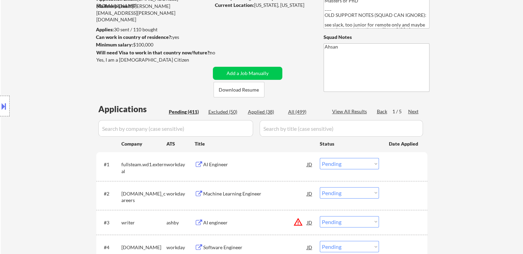
scroll to position [968, 0]
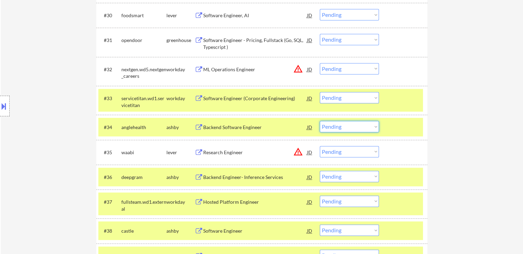
click at [339, 128] on select "Choose an option... Pending Applied Excluded (Questions) Excluded (Expired) Exc…" at bounding box center [349, 126] width 59 height 11
click at [320, 121] on select "Choose an option... Pending Applied Excluded (Questions) Excluded (Expired) Exc…" at bounding box center [349, 126] width 59 height 11
select select ""pending""
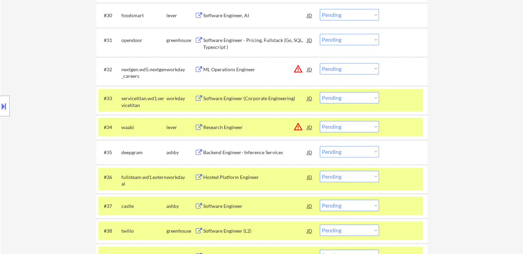
click at [350, 152] on select "Choose an option... Pending Applied Excluded (Questions) Excluded (Expired) Exc…" at bounding box center [349, 151] width 59 height 11
click at [320, 146] on select "Choose an option... Pending Applied Excluded (Questions) Excluded (Expired) Exc…" at bounding box center [349, 151] width 59 height 11
select select ""pending""
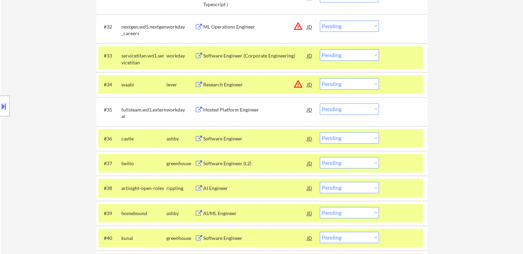
scroll to position [1036, 0]
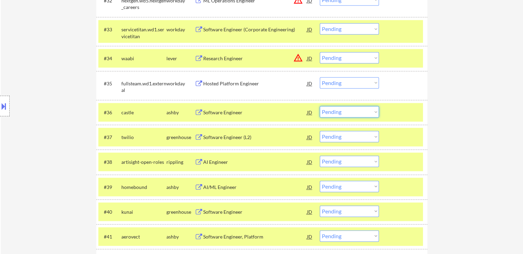
click at [356, 112] on select "Choose an option... Pending Applied Excluded (Questions) Excluded (Expired) Exc…" at bounding box center [349, 111] width 59 height 11
click at [320, 106] on select "Choose an option... Pending Applied Excluded (Questions) Excluded (Expired) Exc…" at bounding box center [349, 111] width 59 height 11
select select ""pending""
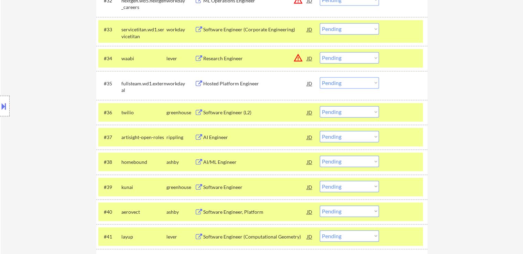
scroll to position [1548, 0]
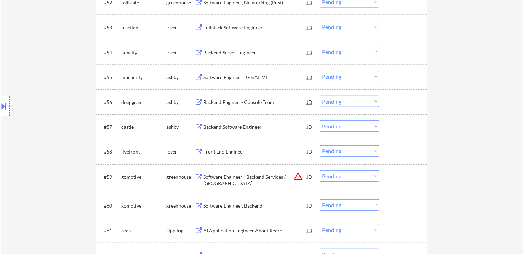
click at [252, 129] on div "Backend Software Engineer" at bounding box center [255, 127] width 104 height 7
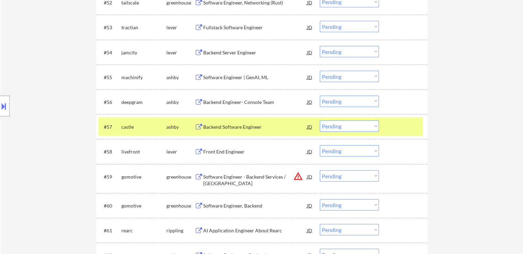
click at [352, 127] on select "Choose an option... Pending Applied Excluded (Questions) Excluded (Expired) Exc…" at bounding box center [349, 125] width 59 height 11
click at [320, 120] on select "Choose an option... Pending Applied Excluded (Questions) Excluded (Expired) Exc…" at bounding box center [349, 125] width 59 height 11
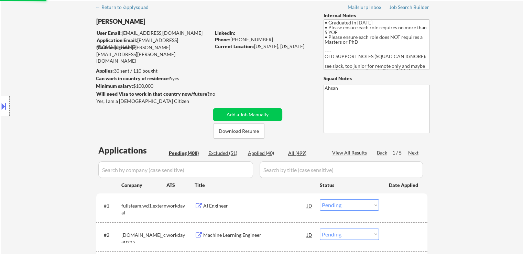
scroll to position [0, 0]
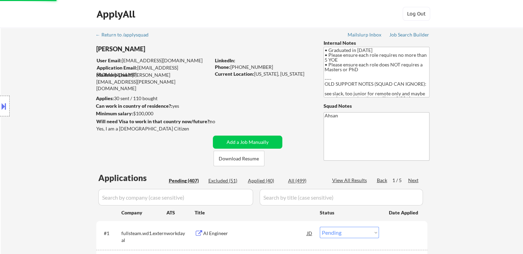
select select ""pending""
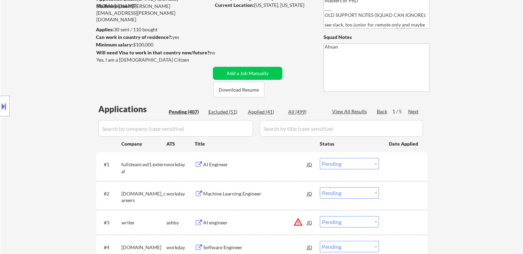
click at [52, 106] on div "Location Inclusions:" at bounding box center [61, 106] width 123 height 128
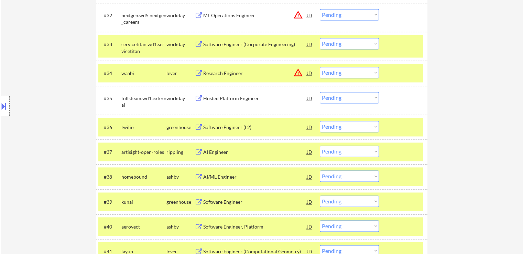
click at [336, 129] on select "Choose an option... Pending Applied Excluded (Questions) Excluded (Expired) Exc…" at bounding box center [349, 126] width 59 height 11
click at [320, 121] on select "Choose an option... Pending Applied Excluded (Questions) Excluded (Expired) Exc…" at bounding box center [349, 126] width 59 height 11
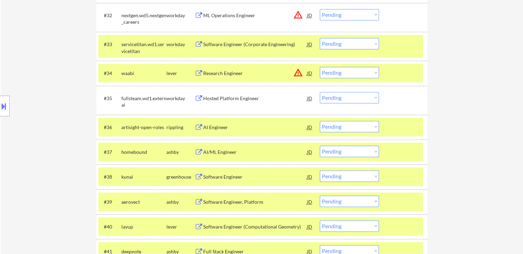
click at [351, 130] on select "Choose an option... Pending Applied Excluded (Questions) Excluded (Expired) Exc…" at bounding box center [349, 126] width 59 height 11
click at [320, 121] on select "Choose an option... Pending Applied Excluded (Questions) Excluded (Expired) Exc…" at bounding box center [349, 126] width 59 height 11
select select ""pending""
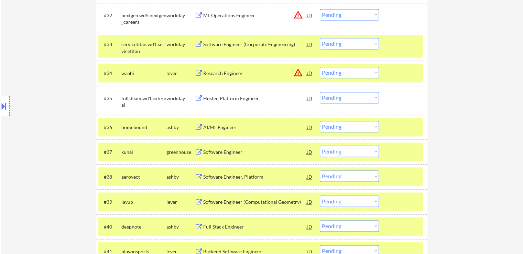
drag, startPoint x: 340, startPoint y: 180, endPoint x: 343, endPoint y: 202, distance: 22.3
click at [340, 180] on select "Choose an option... Pending Applied Excluded (Questions) Excluded (Expired) Exc…" at bounding box center [349, 175] width 59 height 11
click at [320, 170] on select "Choose an option... Pending Applied Excluded (Questions) Excluded (Expired) Exc…" at bounding box center [349, 175] width 59 height 11
select select ""pending""
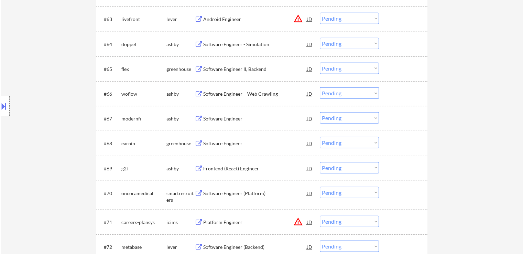
scroll to position [1779, 0]
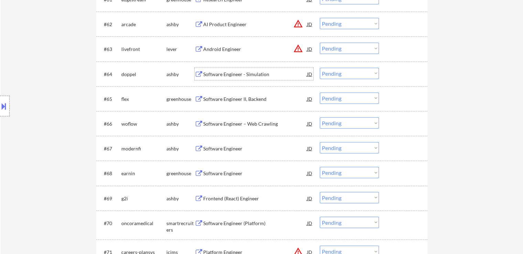
click at [225, 73] on div "Software Engineer - Simulation" at bounding box center [255, 74] width 104 height 7
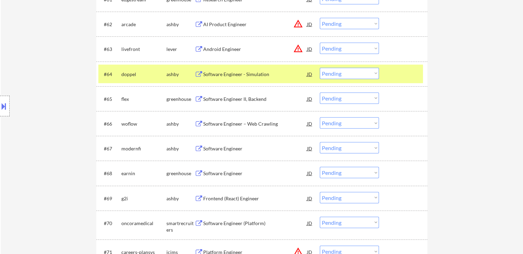
drag, startPoint x: 220, startPoint y: 102, endPoint x: 222, endPoint y: 124, distance: 22.5
click at [222, 104] on div "Software Engineer II, Backend" at bounding box center [255, 99] width 104 height 12
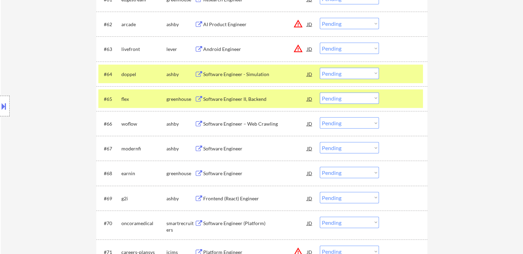
click at [220, 126] on div "Software Engineer – Web Crawling" at bounding box center [255, 123] width 104 height 7
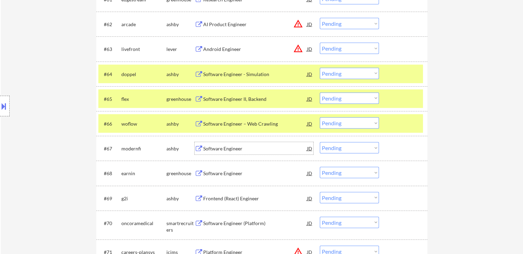
click at [215, 150] on div "Software Engineer" at bounding box center [255, 148] width 104 height 7
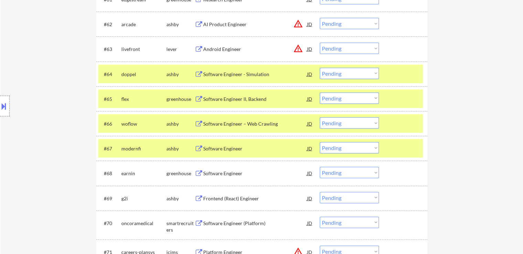
click at [215, 174] on div "Software Engineer" at bounding box center [255, 173] width 104 height 7
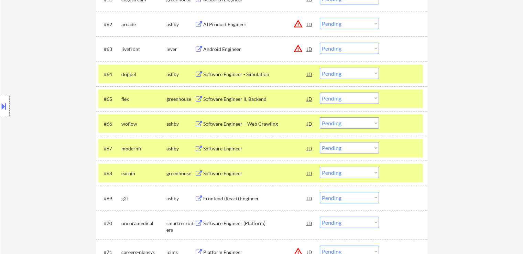
scroll to position [1848, 0]
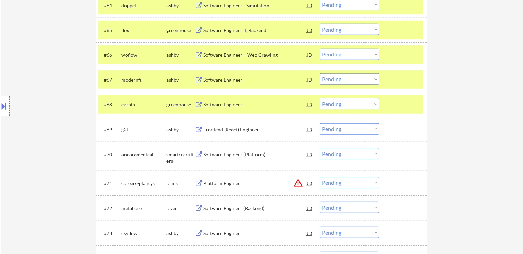
click at [228, 129] on div "Frontend (React) Engineer" at bounding box center [255, 129] width 104 height 7
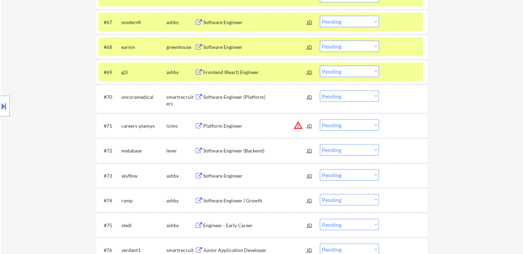
scroll to position [1916, 0]
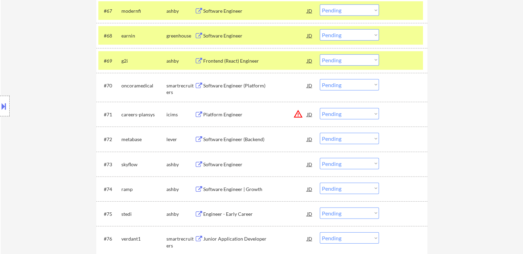
click at [223, 139] on div "Software Engineer (Backend)" at bounding box center [255, 139] width 104 height 7
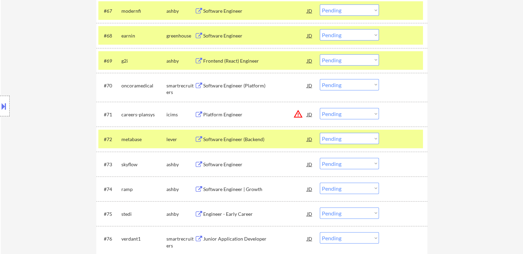
click at [222, 171] on div "#73 skyflow [PERSON_NAME] Software Engineer JD warning_amber Choose an option..…" at bounding box center [260, 164] width 325 height 19
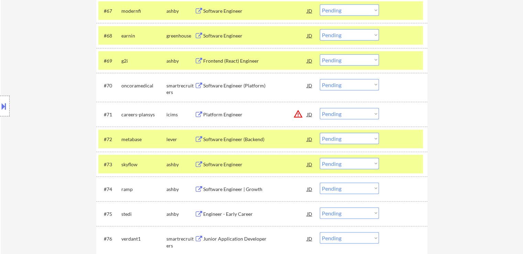
click at [221, 187] on div "Software Engineer | Growth" at bounding box center [255, 189] width 104 height 7
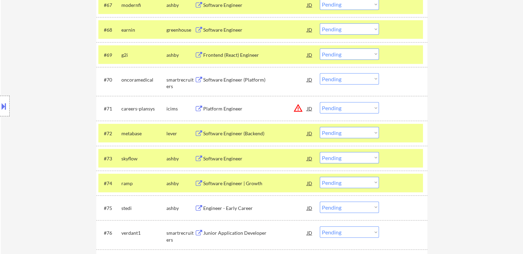
scroll to position [1985, 0]
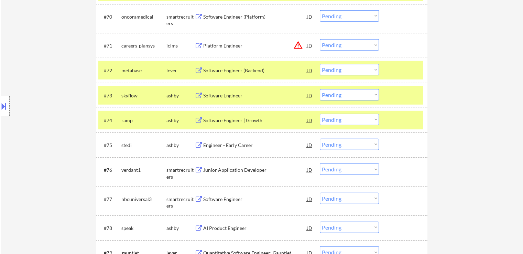
click at [222, 145] on div "Engineer - Early Career" at bounding box center [255, 145] width 104 height 7
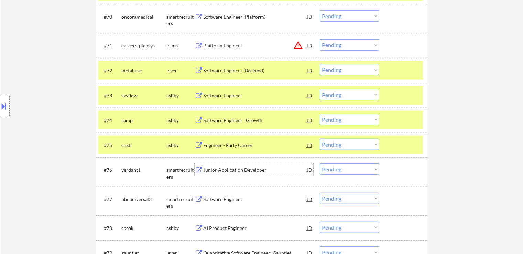
click at [223, 171] on div "Junior Application Developer" at bounding box center [255, 170] width 104 height 7
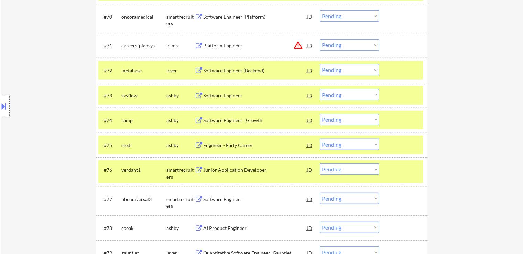
click at [220, 198] on div "Software Engineer" at bounding box center [255, 199] width 104 height 7
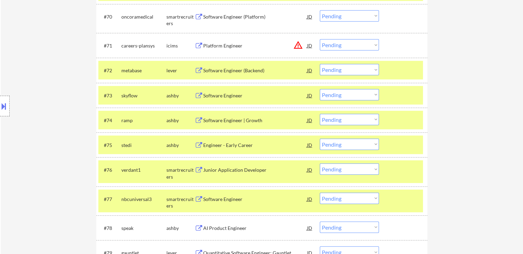
scroll to position [2054, 0]
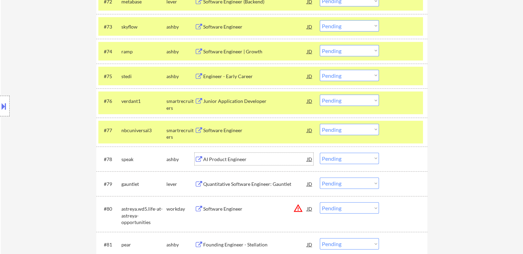
drag, startPoint x: 217, startPoint y: 155, endPoint x: 252, endPoint y: 158, distance: 34.8
click at [217, 156] on div "AI Product Engineer" at bounding box center [255, 159] width 104 height 12
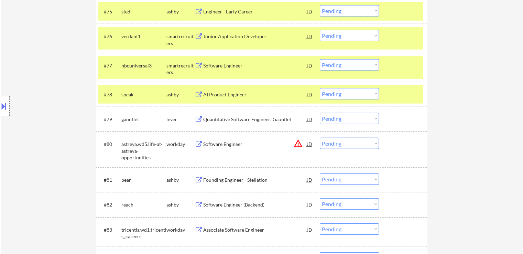
scroll to position [2123, 0]
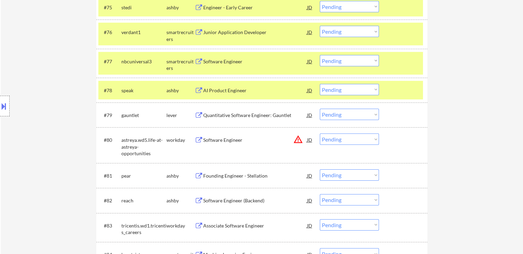
click at [230, 174] on div "Founding Engineer - Stellation" at bounding box center [255, 175] width 104 height 7
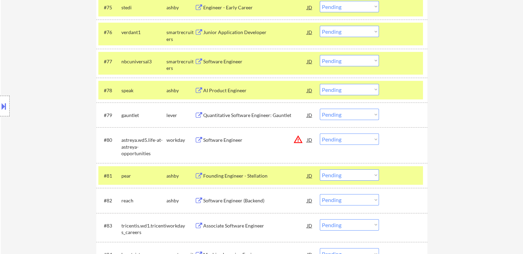
click at [226, 201] on div "Software Engineer (Backend)" at bounding box center [255, 200] width 104 height 7
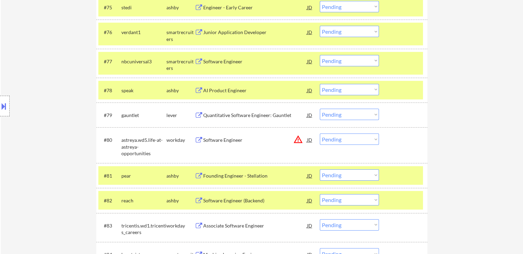
scroll to position [1022, 0]
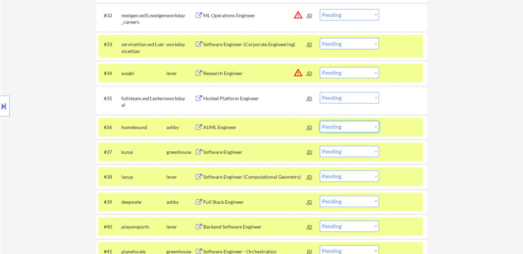
click at [340, 129] on select "Choose an option... Pending Applied Excluded (Questions) Excluded (Expired) Exc…" at bounding box center [349, 126] width 59 height 11
click at [320, 121] on select "Choose an option... Pending Applied Excluded (Questions) Excluded (Expired) Exc…" at bounding box center [349, 126] width 59 height 11
select select ""pending""
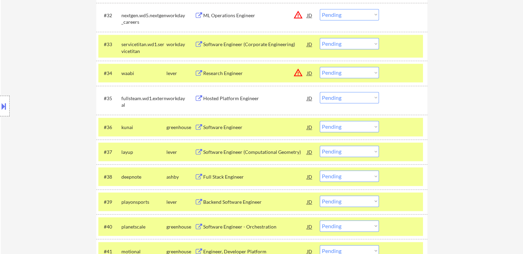
scroll to position [1726, 0]
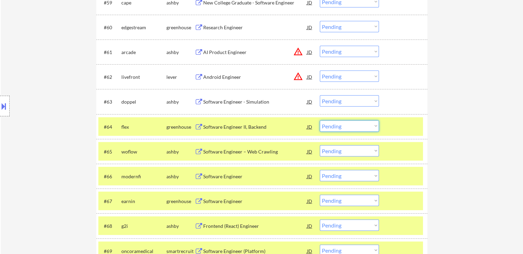
drag, startPoint x: 349, startPoint y: 123, endPoint x: 349, endPoint y: 127, distance: 4.5
click at [349, 123] on select "Choose an option... Pending Applied Excluded (Questions) Excluded (Expired) Exc…" at bounding box center [349, 125] width 59 height 11
click at [320, 120] on select "Choose an option... Pending Applied Excluded (Questions) Excluded (Expired) Exc…" at bounding box center [349, 125] width 59 height 11
select select ""pending""
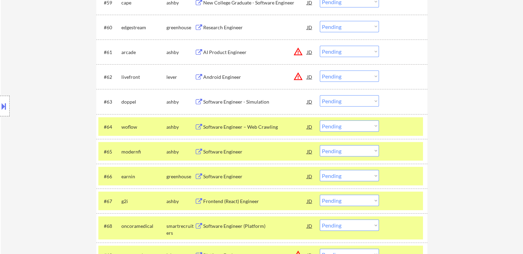
click at [328, 152] on select "Choose an option... Pending Applied Excluded (Questions) Excluded (Expired) Exc…" at bounding box center [349, 150] width 59 height 11
click at [320, 145] on select "Choose an option... Pending Applied Excluded (Questions) Excluded (Expired) Exc…" at bounding box center [349, 150] width 59 height 11
select select ""pending""
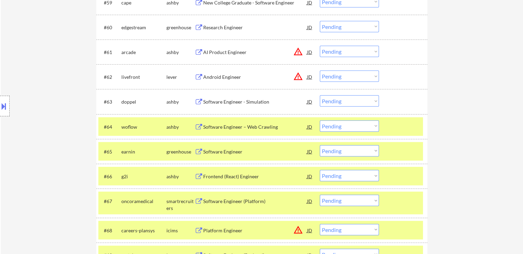
click at [342, 128] on select "Choose an option... Pending Applied Excluded (Questions) Excluded (Expired) Exc…" at bounding box center [349, 125] width 59 height 11
click at [320, 120] on select "Choose an option... Pending Applied Excluded (Questions) Excluded (Expired) Exc…" at bounding box center [349, 125] width 59 height 11
select select ""pending""
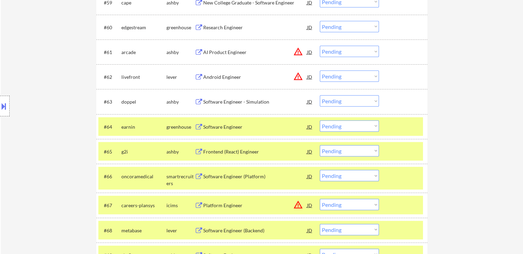
click at [331, 103] on select "Choose an option... Pending Applied Excluded (Questions) Excluded (Expired) Exc…" at bounding box center [349, 100] width 59 height 11
click at [320, 96] on select "Choose an option... Pending Applied Excluded (Questions) Excluded (Expired) Exc…" at bounding box center [349, 100] width 59 height 11
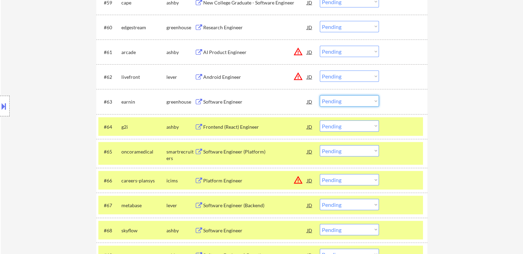
click at [361, 104] on select "Choose an option... Pending Applied Excluded (Questions) Excluded (Expired) Exc…" at bounding box center [349, 100] width 59 height 11
click at [320, 96] on select "Choose an option... Pending Applied Excluded (Questions) Excluded (Expired) Exc…" at bounding box center [349, 100] width 59 height 11
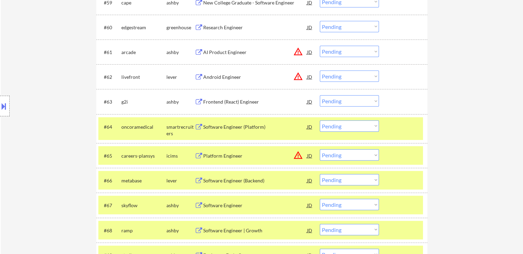
click at [332, 101] on select "Choose an option... Pending Applied Excluded (Questions) Excluded (Expired) Exc…" at bounding box center [349, 100] width 59 height 11
click at [320, 96] on select "Choose an option... Pending Applied Excluded (Questions) Excluded (Expired) Exc…" at bounding box center [349, 100] width 59 height 11
select select ""pending""
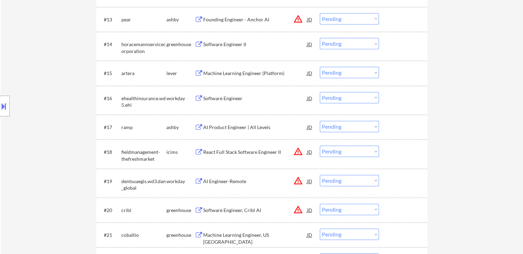
scroll to position [1805, 0]
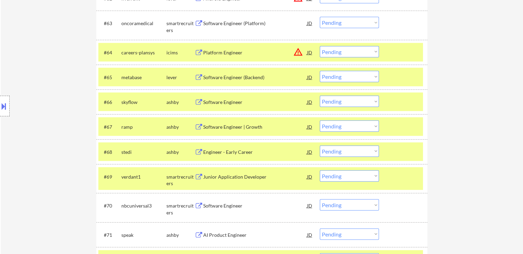
click at [344, 127] on select "Choose an option... Pending Applied Excluded (Questions) Excluded (Expired) Exc…" at bounding box center [349, 125] width 59 height 11
click at [320, 120] on select "Choose an option... Pending Applied Excluded (Questions) Excluded (Expired) Exc…" at bounding box center [349, 125] width 59 height 11
select select ""pending""
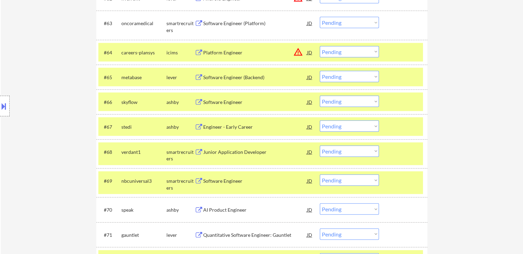
click at [337, 75] on select "Choose an option... Pending Applied Excluded (Questions) Excluded (Expired) Exc…" at bounding box center [349, 76] width 59 height 11
click at [320, 71] on select "Choose an option... Pending Applied Excluded (Questions) Excluded (Expired) Exc…" at bounding box center [349, 76] width 59 height 11
select select ""pending""
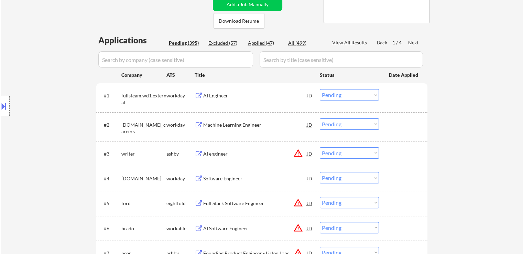
scroll to position [1780, 0]
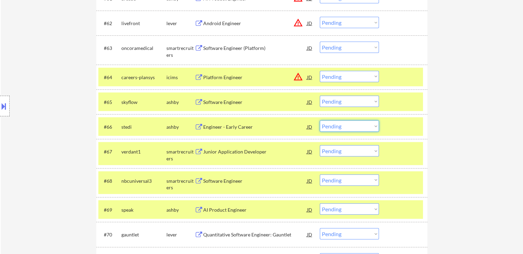
click at [340, 130] on select "Choose an option... Pending Applied Excluded (Questions) Excluded (Expired) Exc…" at bounding box center [349, 125] width 59 height 11
click at [334, 128] on select "Choose an option... Pending Applied Excluded (Questions) Excluded (Expired) Exc…" at bounding box center [349, 125] width 59 height 11
click at [320, 120] on select "Choose an option... Pending Applied Excluded (Questions) Excluded (Expired) Exc…" at bounding box center [349, 125] width 59 height 11
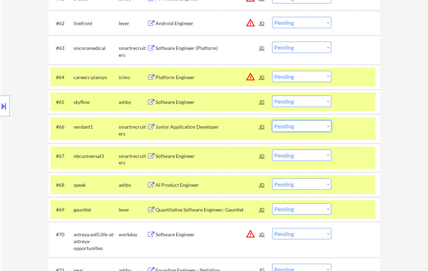
click at [292, 126] on select "Choose an option... Pending Applied Excluded (Questions) Excluded (Expired) Exc…" at bounding box center [301, 125] width 59 height 11
click at [272, 120] on select "Choose an option... Pending Applied Excluded (Questions) Excluded (Expired) Exc…" at bounding box center [301, 125] width 59 height 11
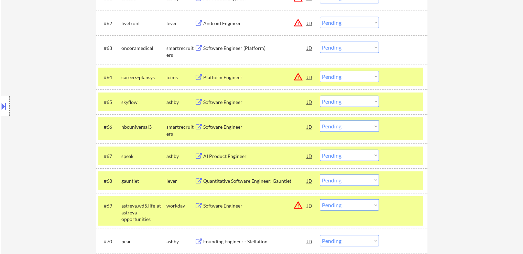
click at [36, 67] on div "Location Inclusions:" at bounding box center [61, 106] width 123 height 128
click at [332, 127] on select "Choose an option... Pending Applied Excluded (Questions) Excluded (Expired) Exc…" at bounding box center [349, 125] width 59 height 11
click at [320, 120] on select "Choose an option... Pending Applied Excluded (Questions) Excluded (Expired) Exc…" at bounding box center [349, 125] width 59 height 11
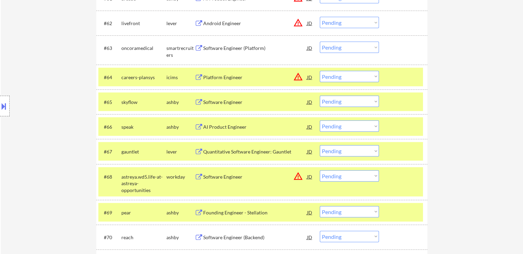
click at [329, 126] on select "Choose an option... Pending Applied Excluded (Questions) Excluded (Expired) Exc…" at bounding box center [349, 125] width 59 height 11
click at [320, 120] on select "Choose an option... Pending Applied Excluded (Questions) Excluded (Expired) Exc…" at bounding box center [349, 125] width 59 height 11
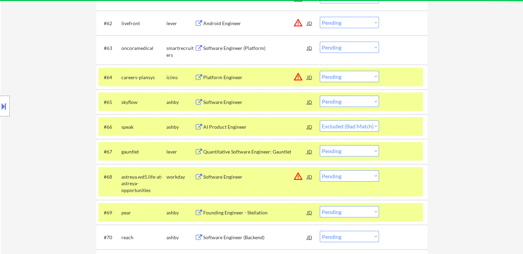
select select ""pending""
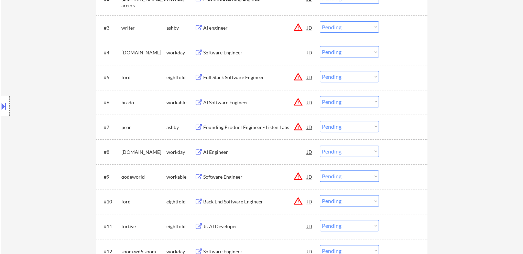
scroll to position [1840, 0]
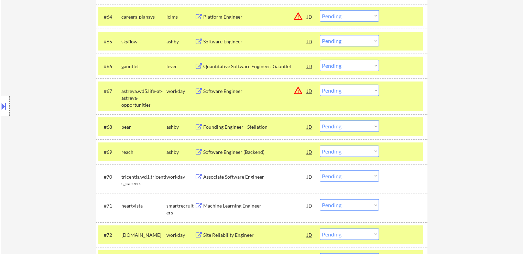
click at [359, 127] on select "Choose an option... Pending Applied Excluded (Questions) Excluded (Expired) Exc…" at bounding box center [349, 125] width 59 height 11
click at [320, 120] on select "Choose an option... Pending Applied Excluded (Questions) Excluded (Expired) Exc…" at bounding box center [349, 125] width 59 height 11
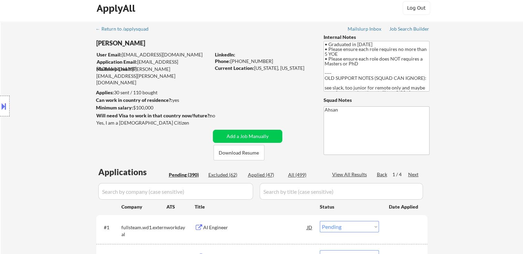
scroll to position [0, 0]
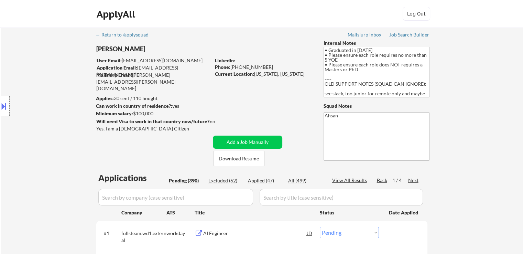
click at [411, 179] on div "Next" at bounding box center [413, 180] width 11 height 7
click at [382, 177] on div "Back" at bounding box center [382, 180] width 11 height 7
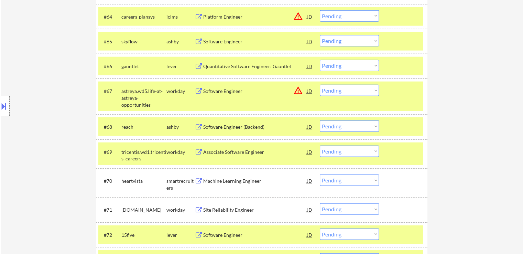
click at [363, 129] on select "Choose an option... Pending Applied Excluded (Questions) Excluded (Expired) Exc…" at bounding box center [349, 125] width 59 height 11
click at [320, 120] on select "Choose an option... Pending Applied Excluded (Questions) Excluded (Expired) Exc…" at bounding box center [349, 125] width 59 height 11
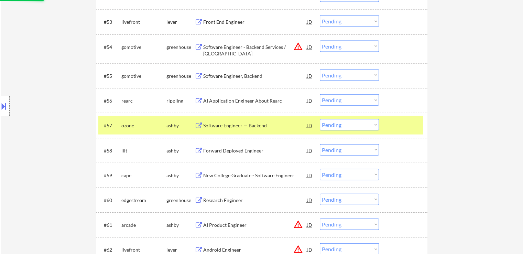
select select ""pending""
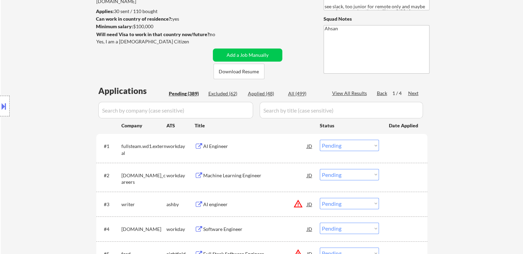
scroll to position [103, 0]
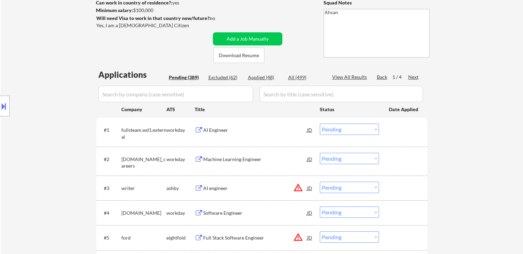
click at [410, 75] on div "Next" at bounding box center [413, 77] width 11 height 7
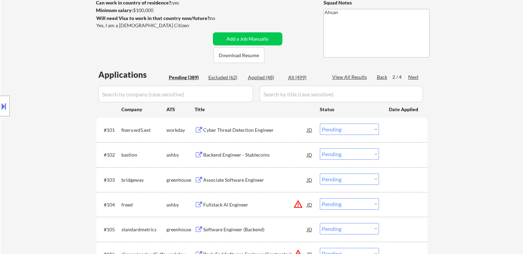
click at [5, 62] on div "Location Inclusions:" at bounding box center [61, 106] width 123 height 128
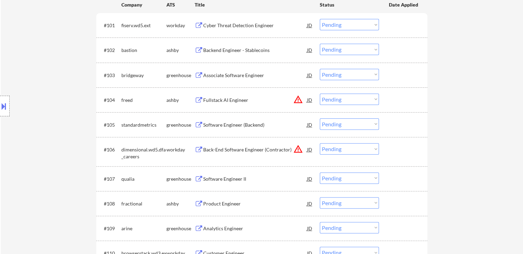
scroll to position [172, 0]
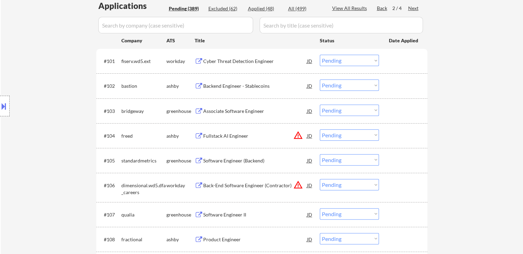
click at [237, 86] on div "Backend Engineer - Stablecoins" at bounding box center [255, 86] width 104 height 7
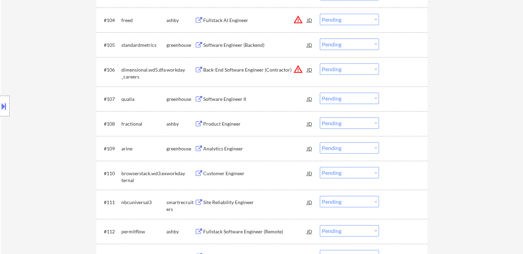
scroll to position [310, 0]
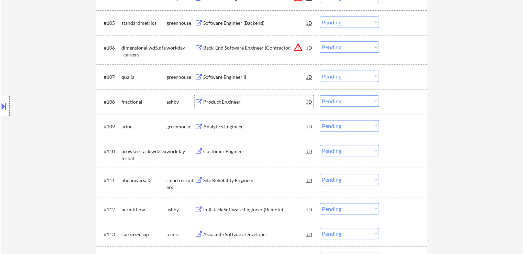
click at [223, 104] on div "Product Engineer" at bounding box center [255, 101] width 104 height 7
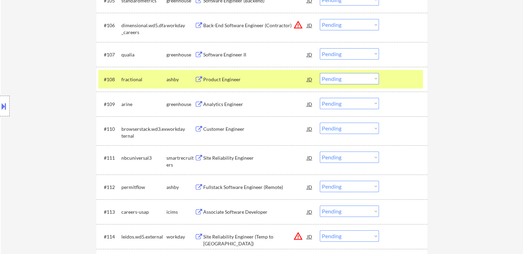
scroll to position [344, 0]
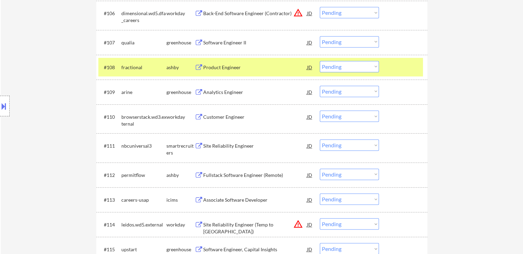
click at [233, 174] on div "Fullstack Software Engineer (Remote)" at bounding box center [255, 175] width 104 height 7
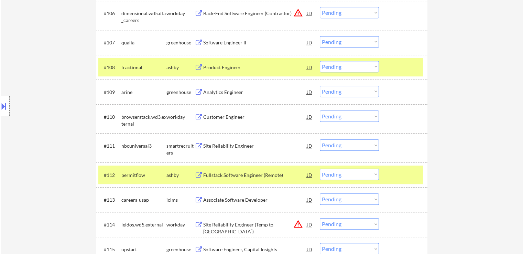
click at [360, 66] on select "Choose an option... Pending Applied Excluded (Questions) Excluded (Expired) Exc…" at bounding box center [349, 66] width 59 height 11
click at [320, 61] on select "Choose an option... Pending Applied Excluded (Questions) Excluded (Expired) Exc…" at bounding box center [349, 66] width 59 height 11
select select ""pending""
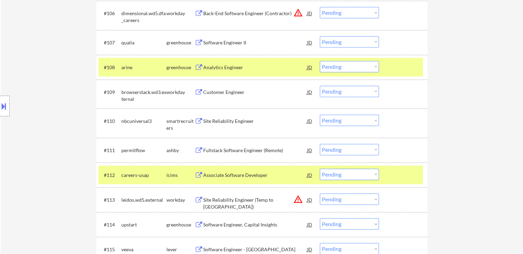
click at [341, 148] on select "Choose an option... Pending Applied Excluded (Questions) Excluded (Expired) Exc…" at bounding box center [349, 149] width 59 height 11
click at [320, 144] on select "Choose an option... Pending Applied Excluded (Questions) Excluded (Expired) Exc…" at bounding box center [349, 149] width 59 height 11
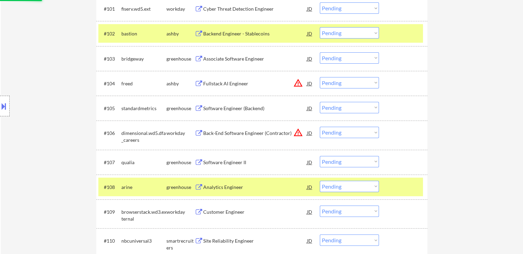
scroll to position [0, 0]
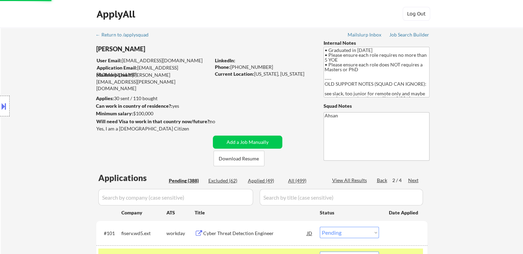
select select ""pending""
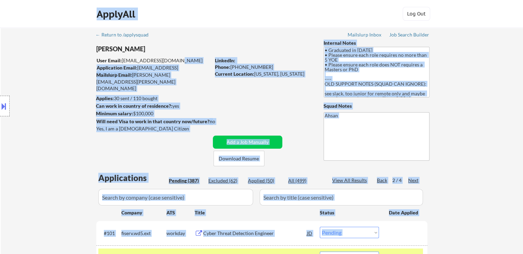
drag, startPoint x: 180, startPoint y: 59, endPoint x: 121, endPoint y: 59, distance: 59.2
click at [121, 59] on body "← Return to /applysquad Mailslurp Inbox Job Search Builder [PERSON_NAME] User E…" at bounding box center [261, 127] width 523 height 254
